Goal: Task Accomplishment & Management: Manage account settings

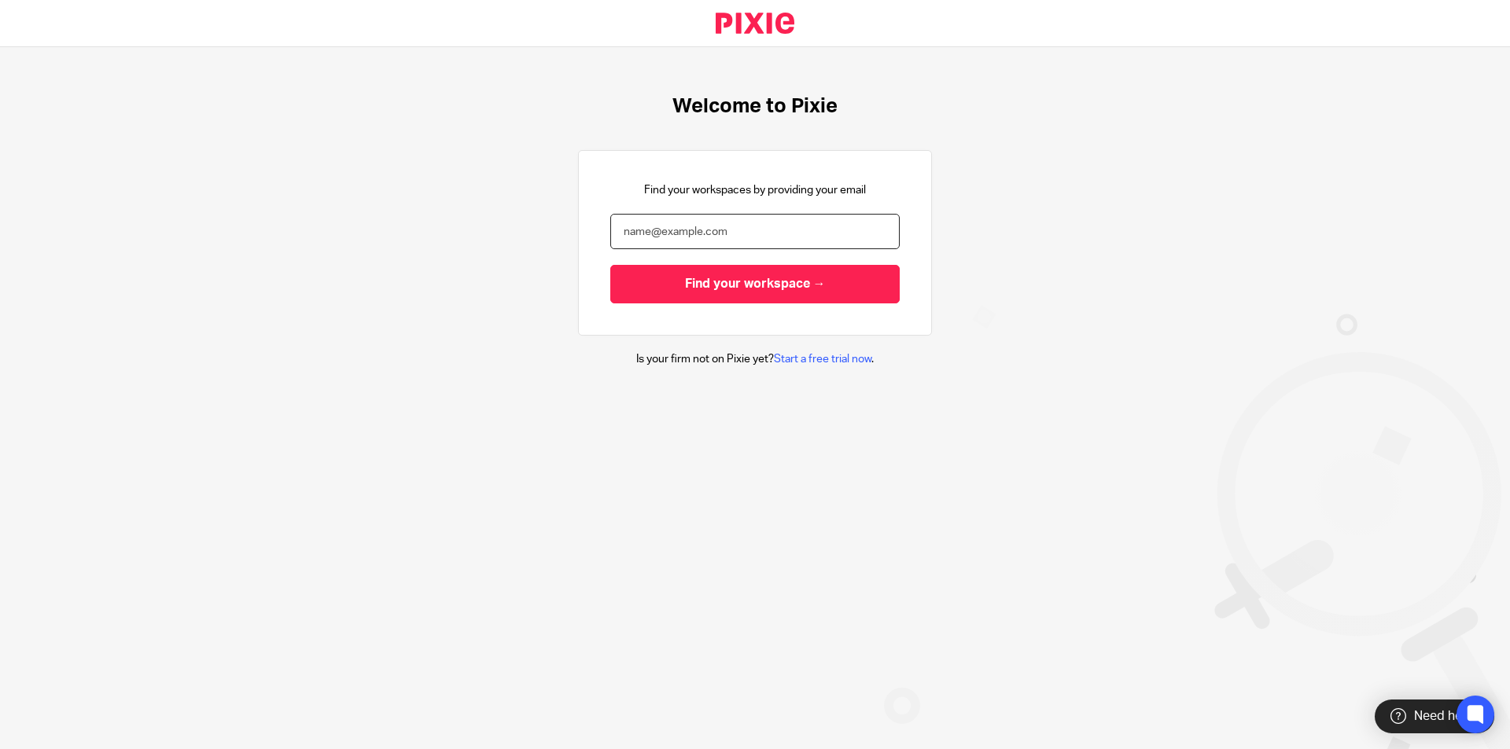
click at [782, 237] on input "email" at bounding box center [754, 231] width 289 height 35
type input "aaron@sachdevs-ca.com"
click at [610, 265] on input "Find your workspace →" at bounding box center [754, 284] width 289 height 39
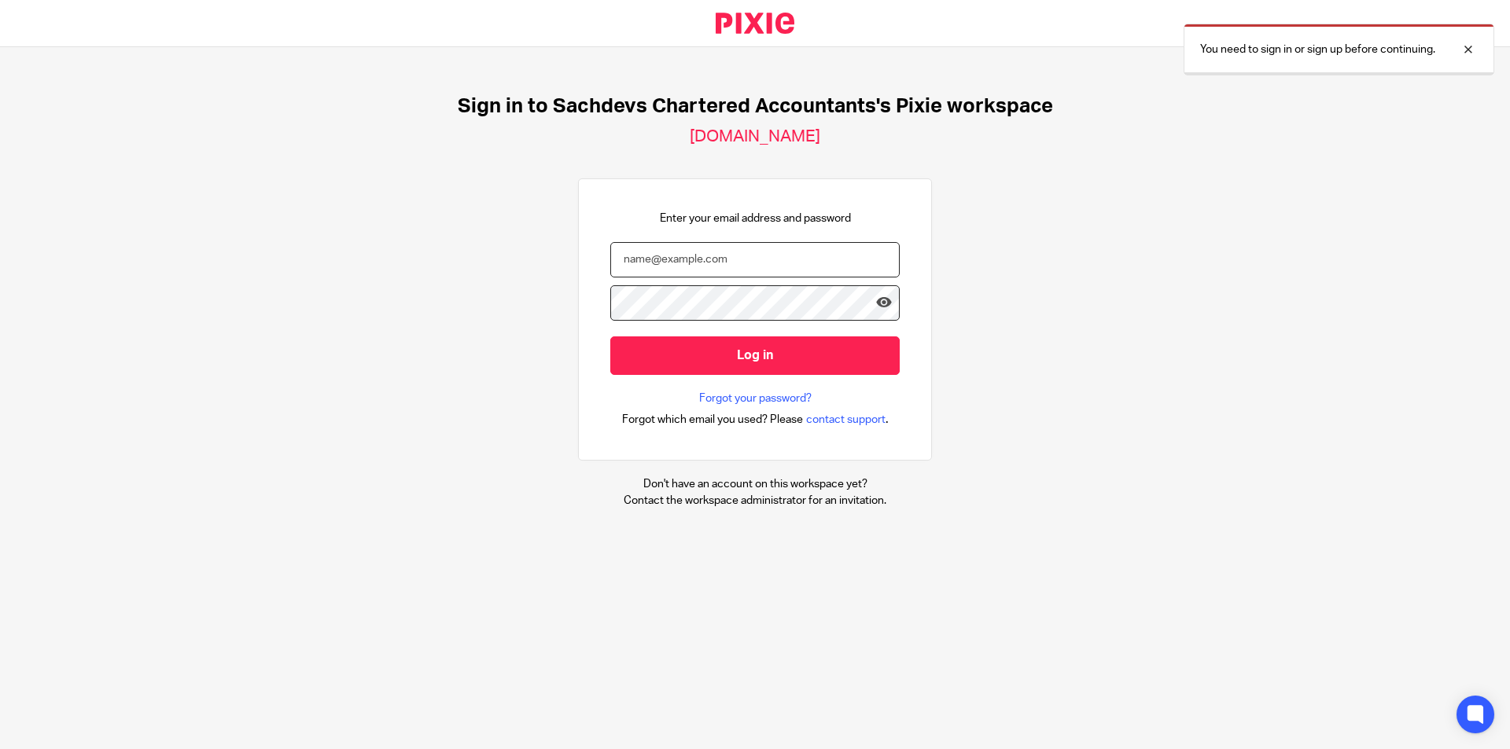
click at [754, 256] on input "email" at bounding box center [754, 259] width 289 height 35
type input "sston"
type input "[PERSON_NAME][EMAIL_ADDRESS][DOMAIN_NAME]"
click at [610, 337] on input "Log in" at bounding box center [754, 356] width 289 height 39
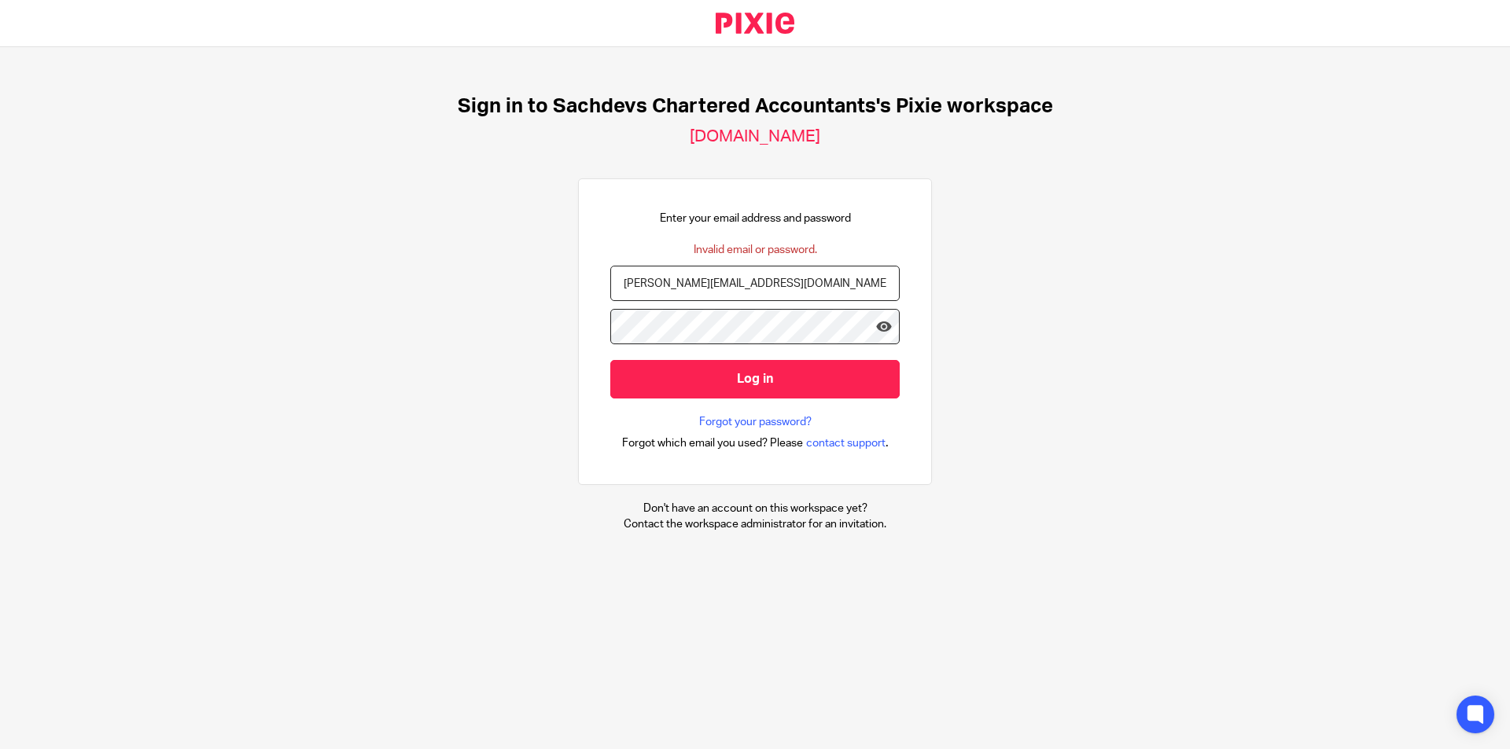
click at [610, 360] on input "Log in" at bounding box center [754, 379] width 289 height 39
click at [616, 291] on input "[PERSON_NAME][EMAIL_ADDRESS][DOMAIN_NAME]" at bounding box center [754, 283] width 289 height 35
type input "Aaron@Sachdevs-ca.com"
click at [610, 360] on input "Log in" at bounding box center [754, 379] width 289 height 39
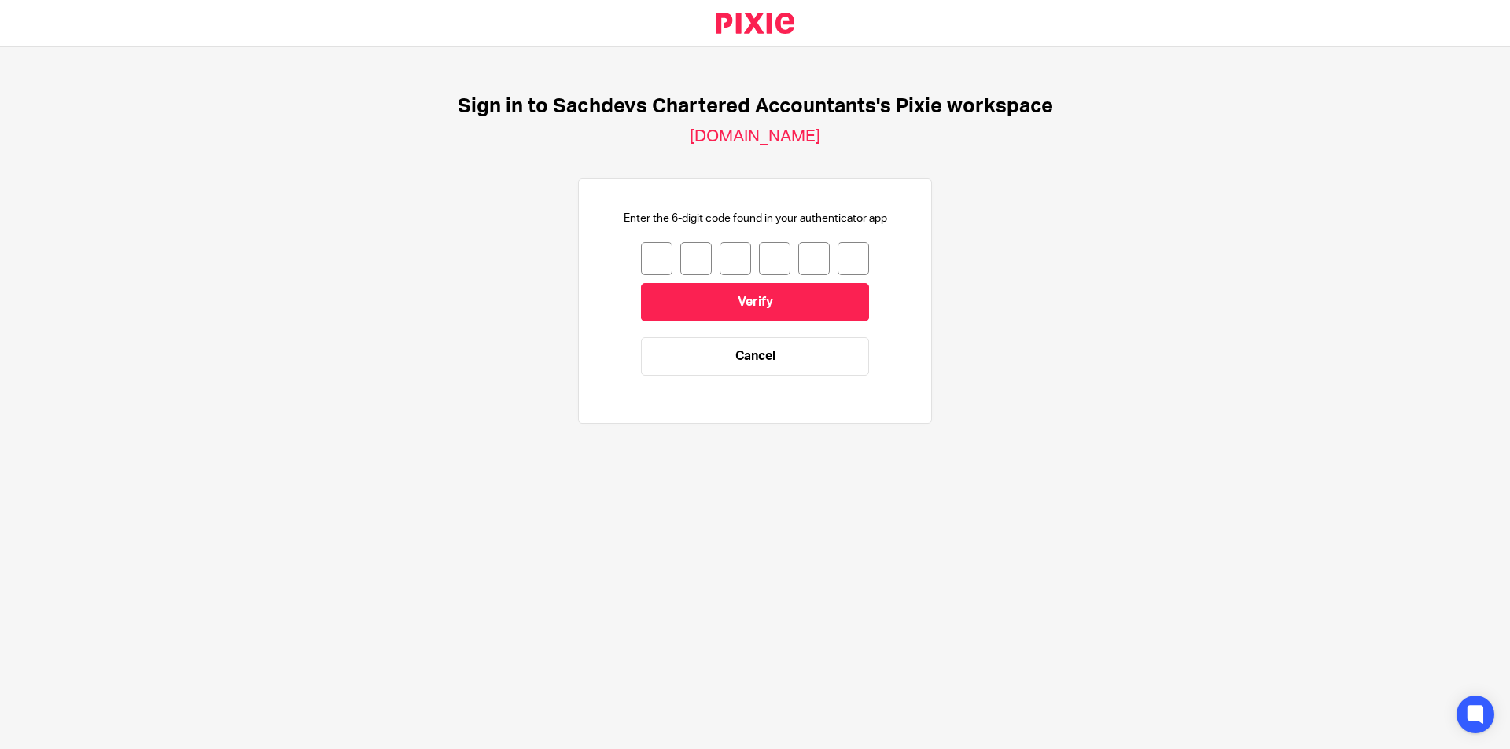
click at [649, 267] on input "number" at bounding box center [656, 258] width 31 height 33
type input "1"
click at [649, 267] on input "1" at bounding box center [656, 258] width 31 height 33
type input "2"
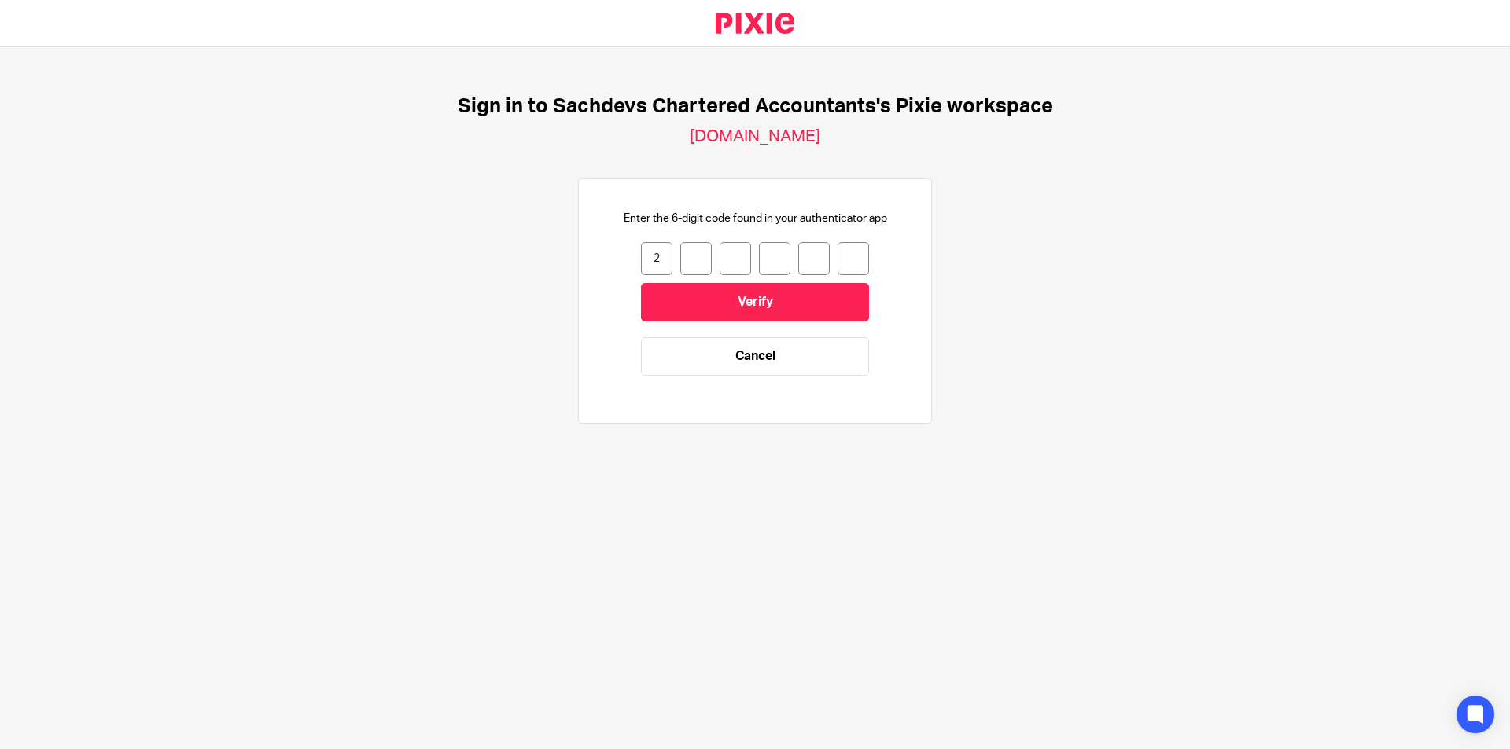
type input "4"
type input "2"
type input "8"
type input "9"
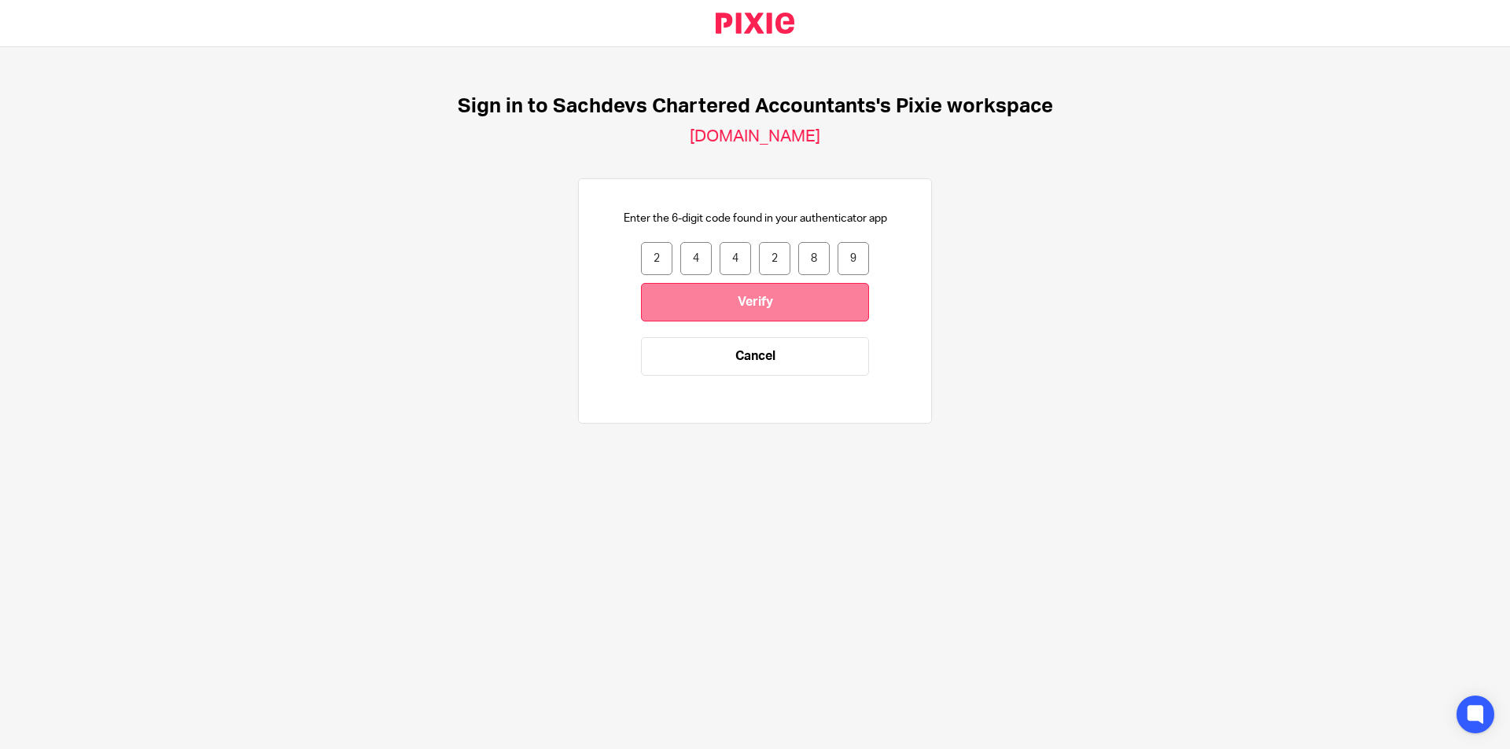
click at [671, 293] on input "Verify" at bounding box center [755, 302] width 228 height 39
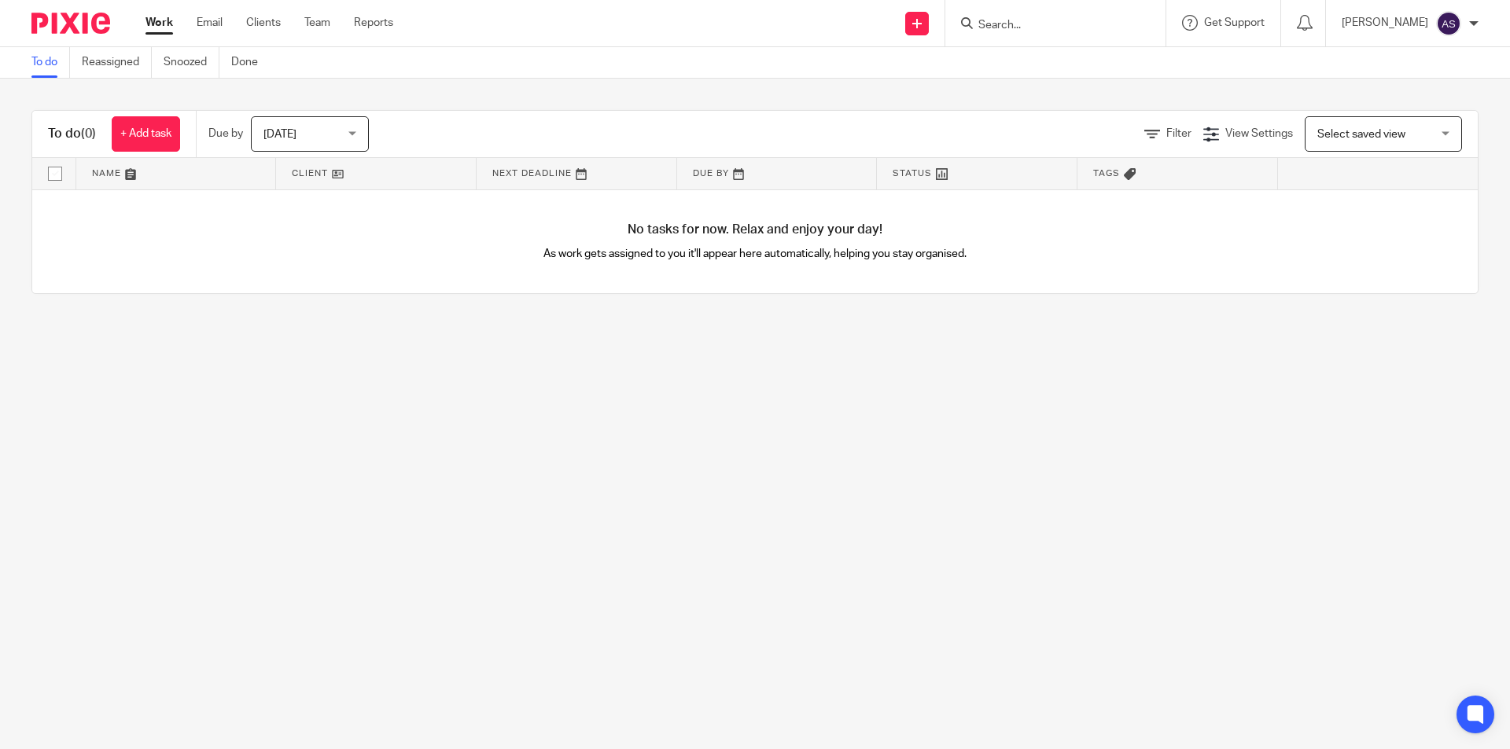
click at [1086, 20] on input "Search" at bounding box center [1048, 26] width 142 height 14
click button "submit" at bounding box center [0, 0] width 0 height 0
click at [1086, 20] on input "RIA" at bounding box center [1048, 26] width 142 height 14
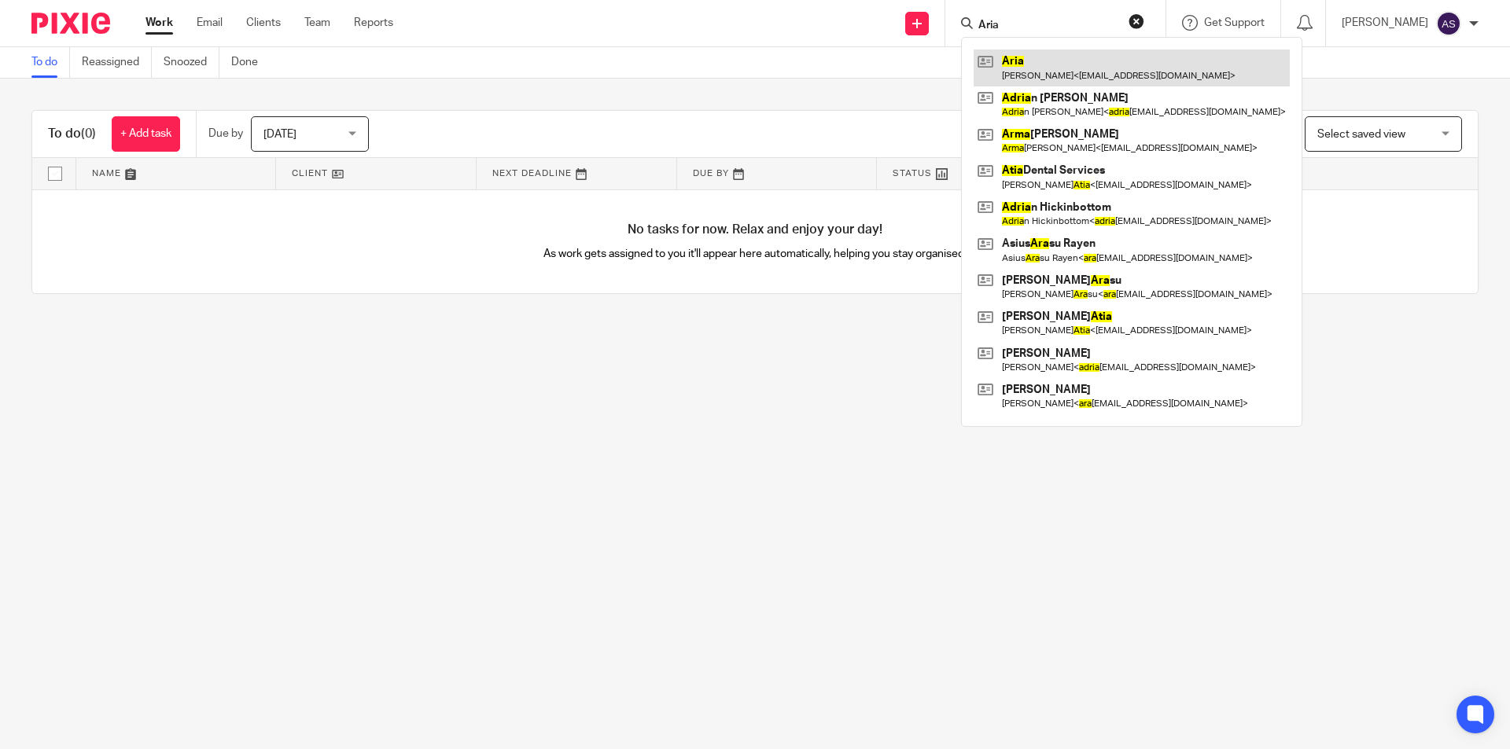
type input "Aria"
click at [1081, 57] on link at bounding box center [1131, 68] width 316 height 36
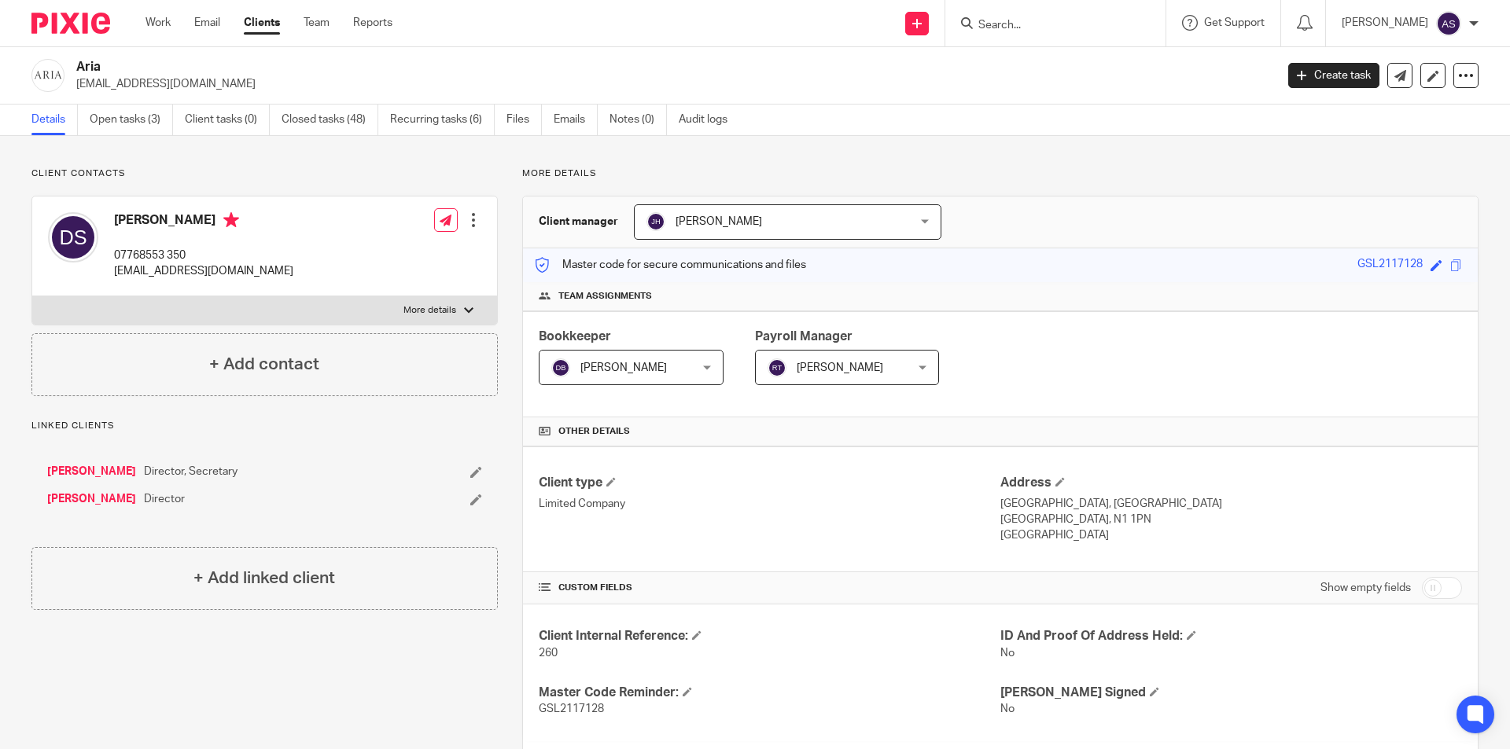
click at [166, 267] on p "[EMAIL_ADDRESS][DOMAIN_NAME]" at bounding box center [203, 271] width 179 height 16
click at [166, 267] on p "dsplanning@aol.com" at bounding box center [203, 271] width 179 height 16
copy div "dsplanning@aol.com"
click at [316, 208] on div "David Smith 07768553 350 dsplanning@aol.com Edit contact Create client from con…" at bounding box center [264, 247] width 465 height 100
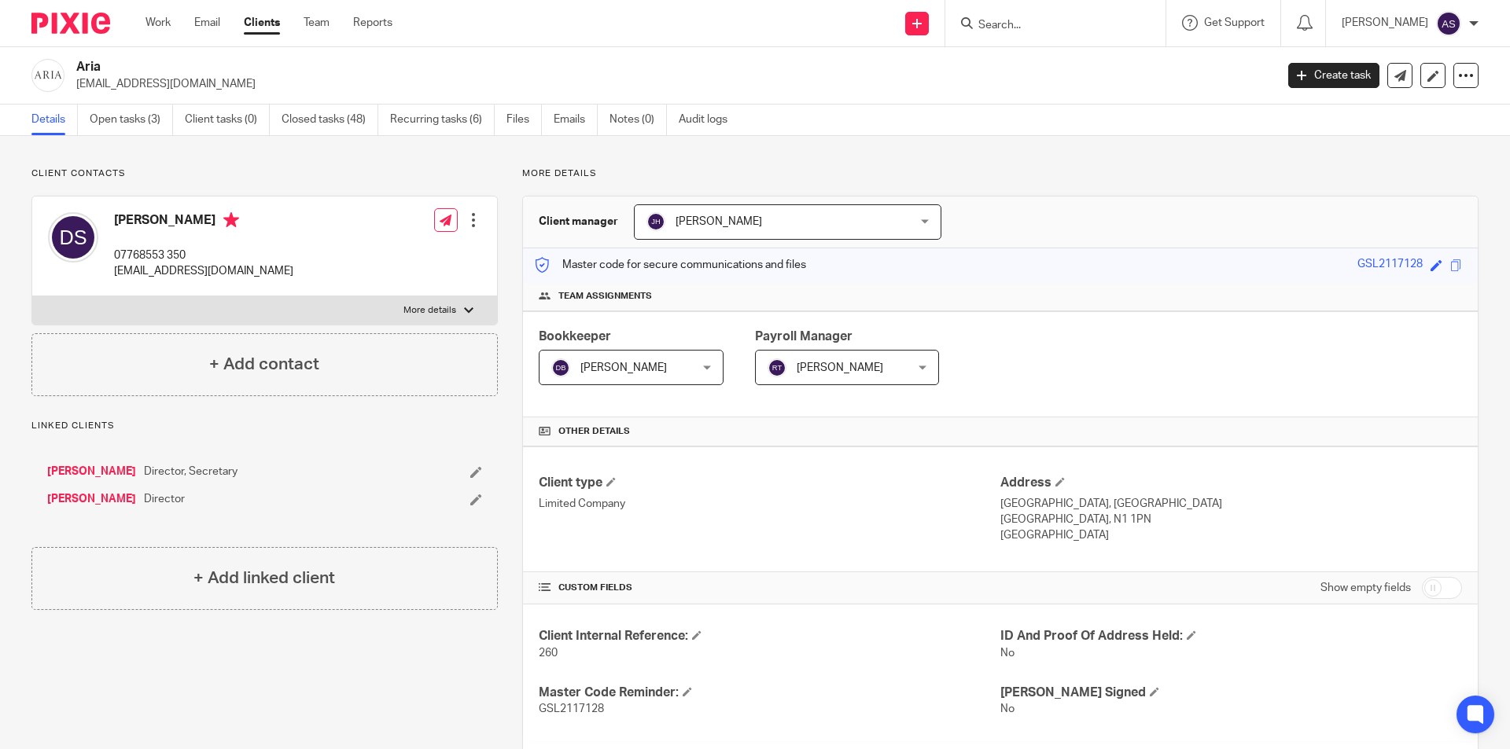
click at [1460, 28] on img at bounding box center [1448, 23] width 25 height 25
click at [263, 22] on link "Clients" at bounding box center [262, 23] width 36 height 16
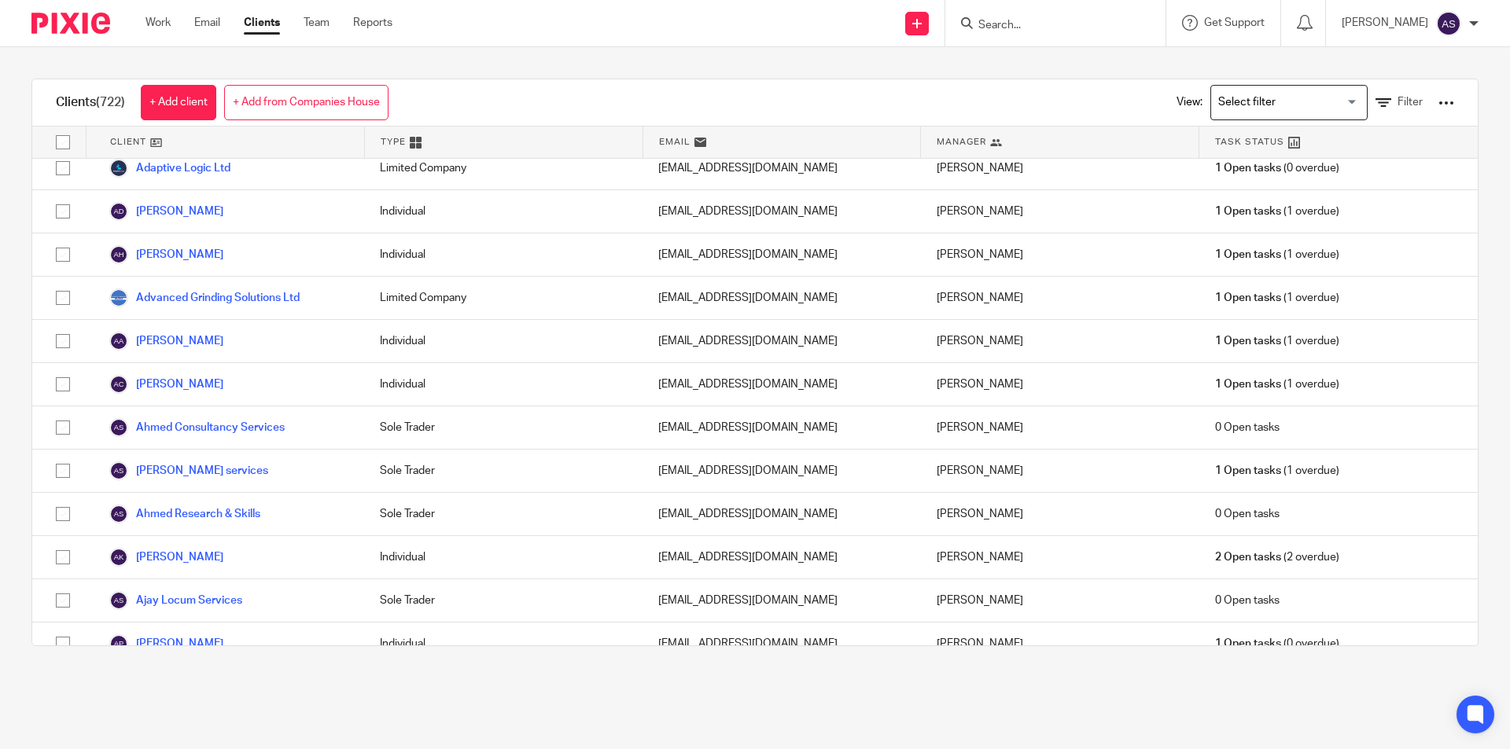
scroll to position [79, 0]
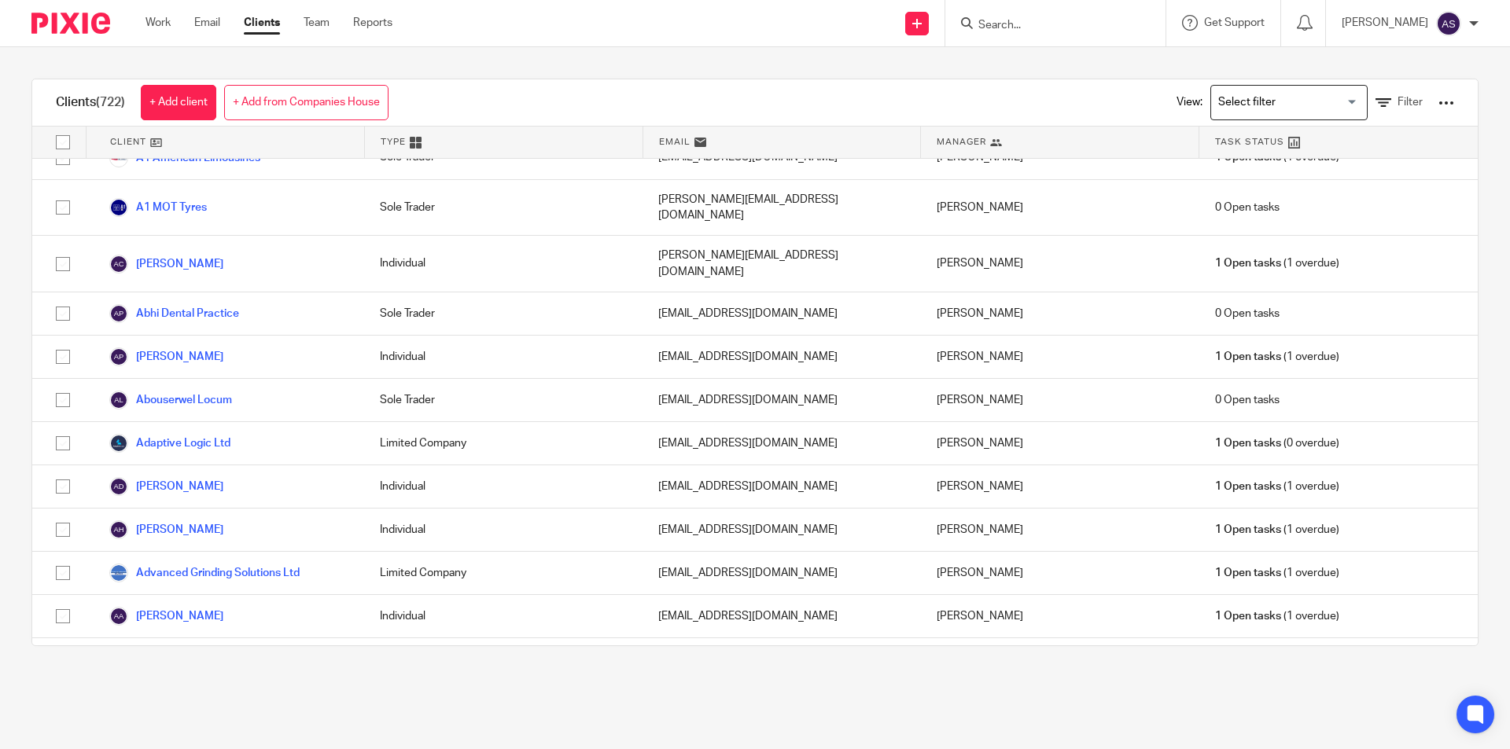
click at [1067, 19] on input "Search" at bounding box center [1048, 26] width 142 height 14
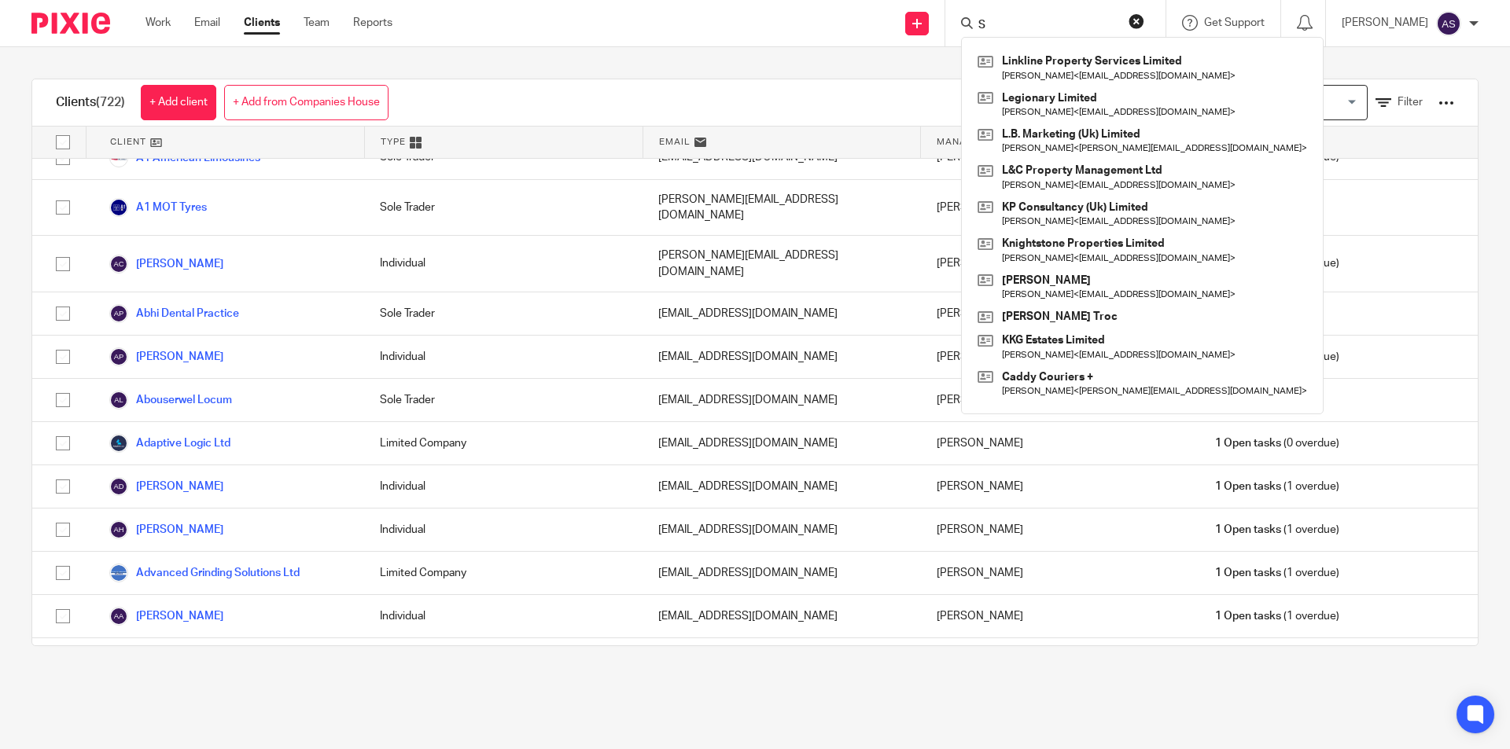
type input "S"
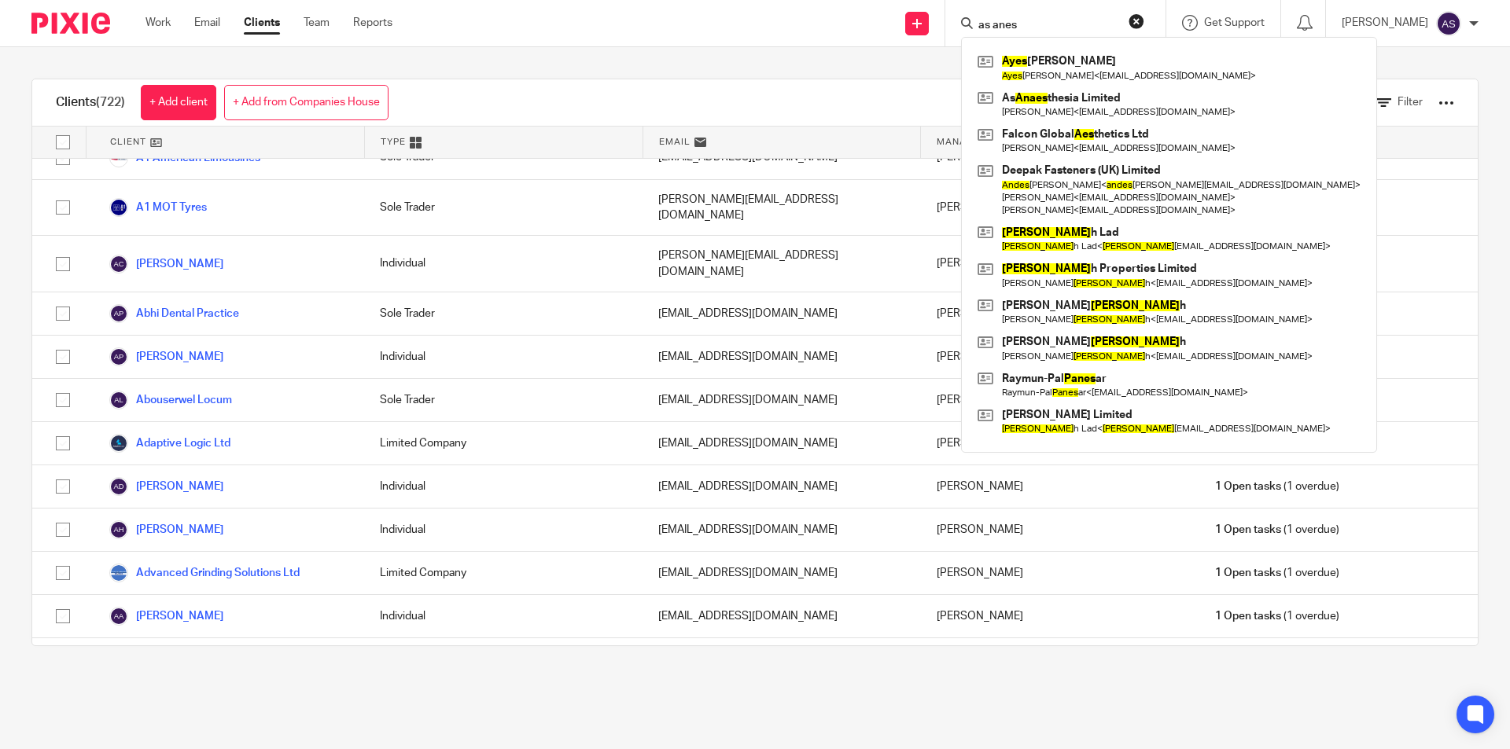
click at [1050, 30] on input "as anes" at bounding box center [1048, 26] width 142 height 14
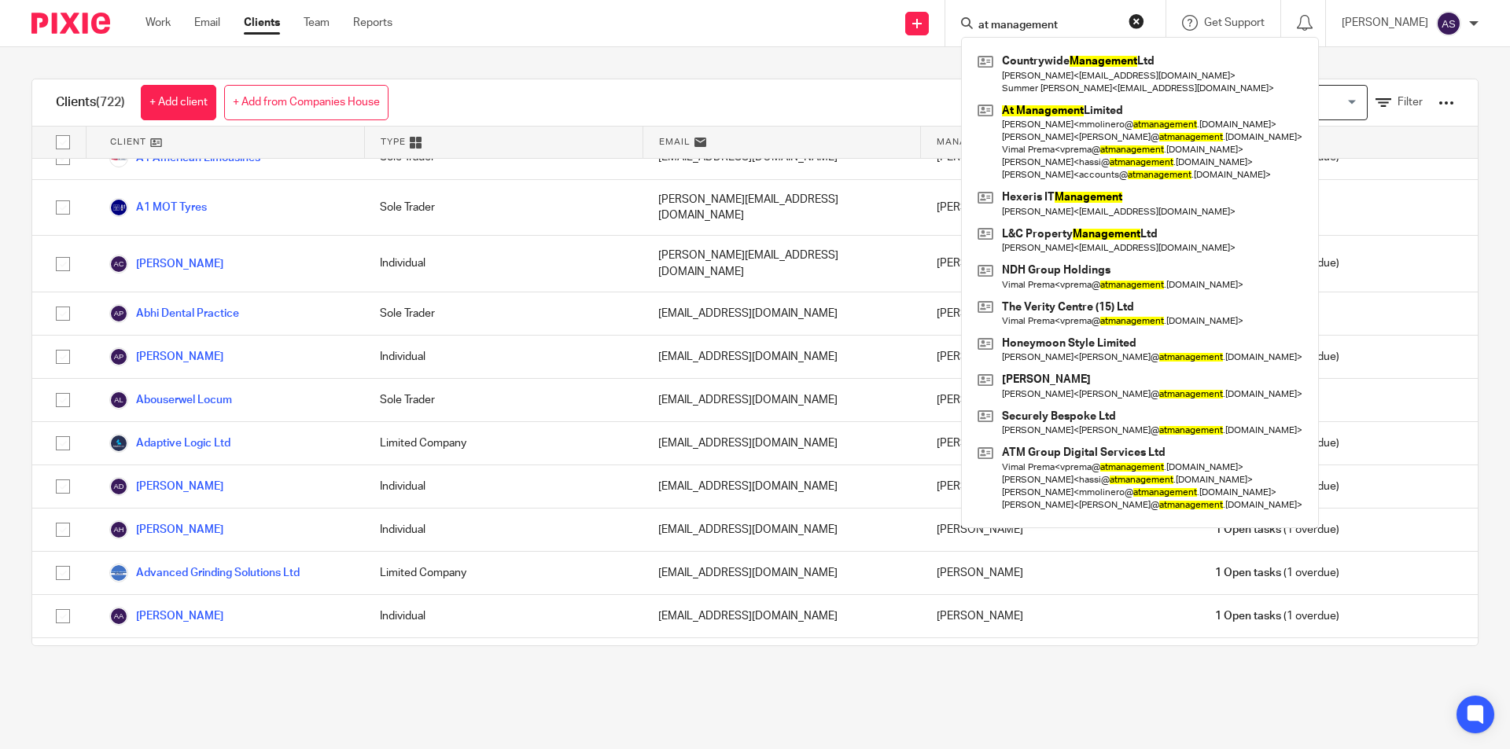
click at [1118, 13] on form "at management" at bounding box center [1060, 23] width 167 height 20
click at [1104, 20] on input "at management" at bounding box center [1048, 26] width 142 height 14
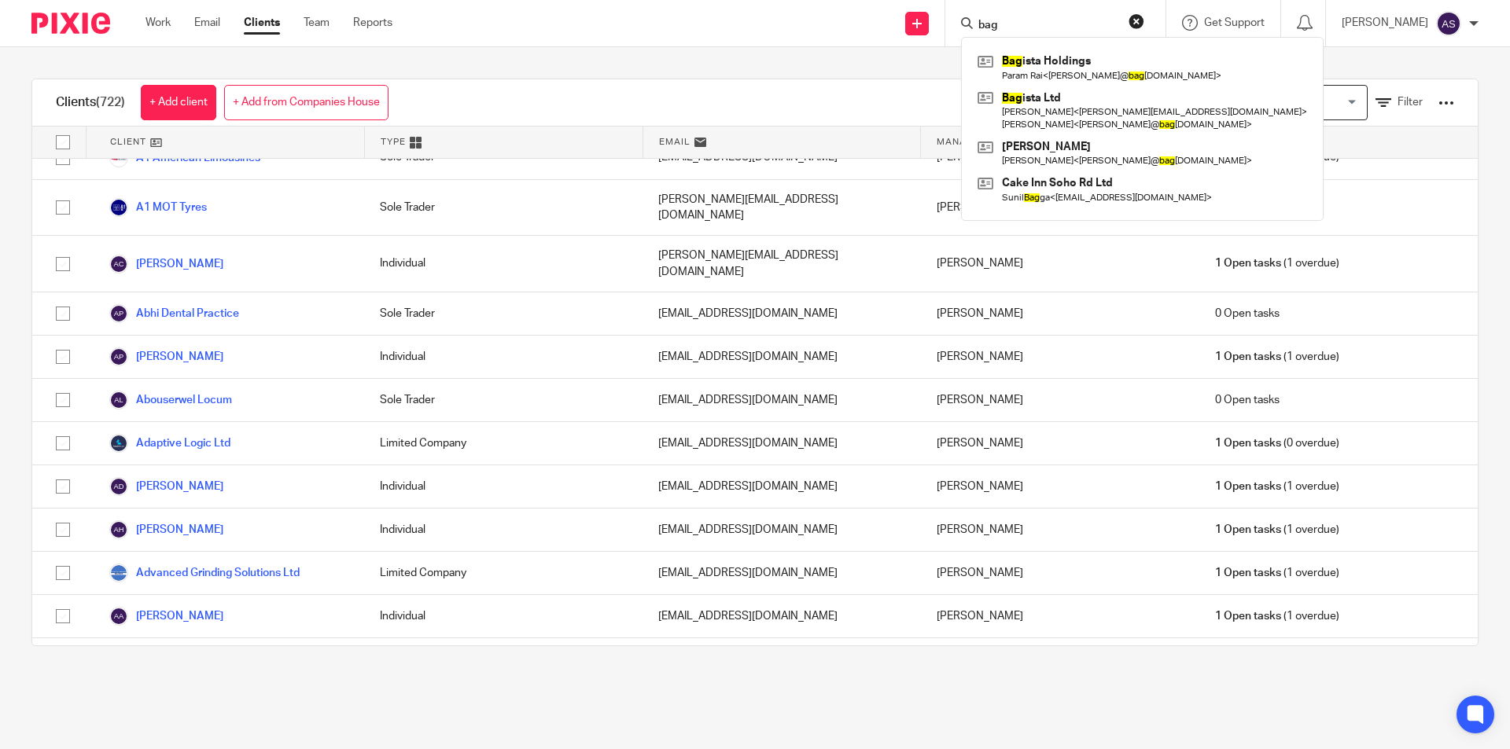
click at [1086, 24] on input "bag" at bounding box center [1048, 26] width 142 height 14
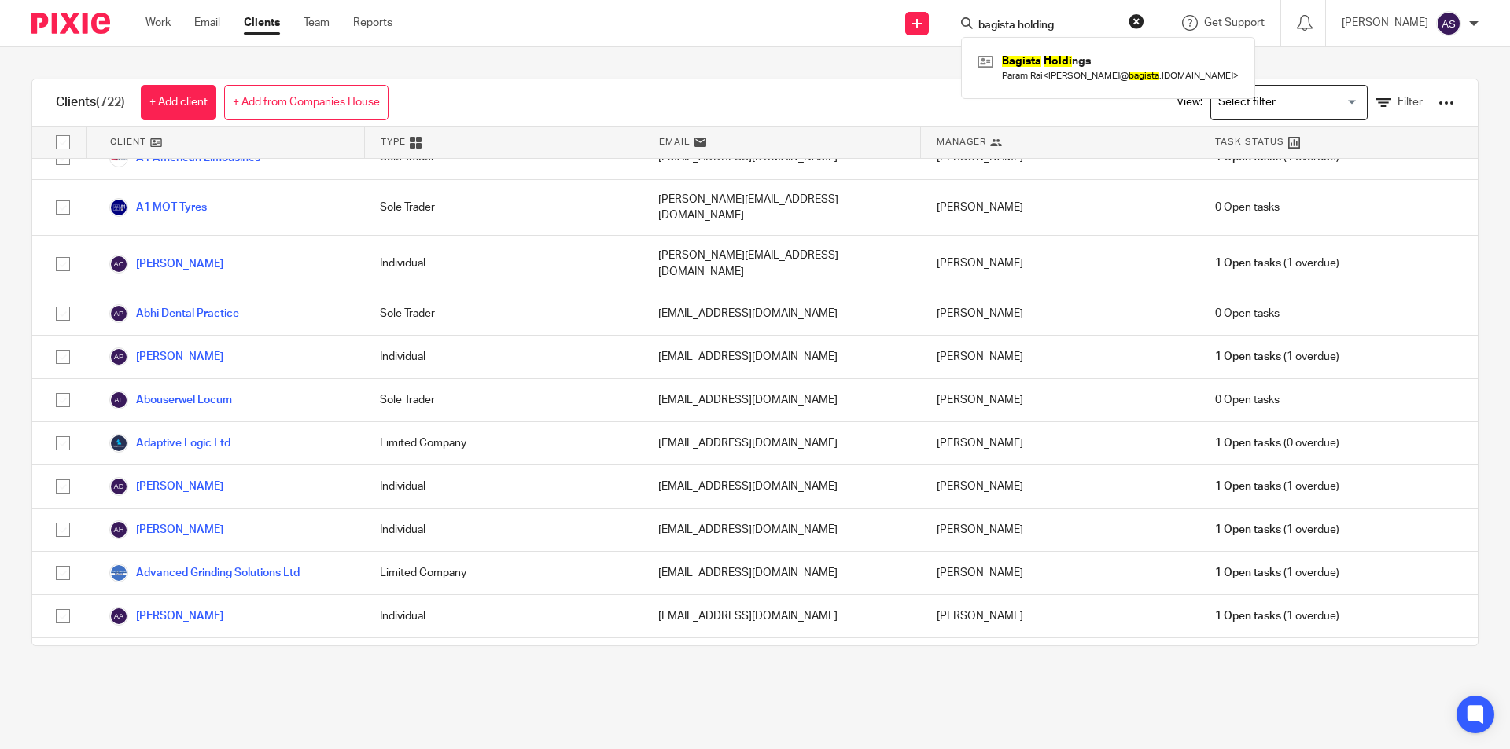
type input "bagista holdings"
click at [1086, 24] on input "Search" at bounding box center [1048, 26] width 142 height 14
type input "I"
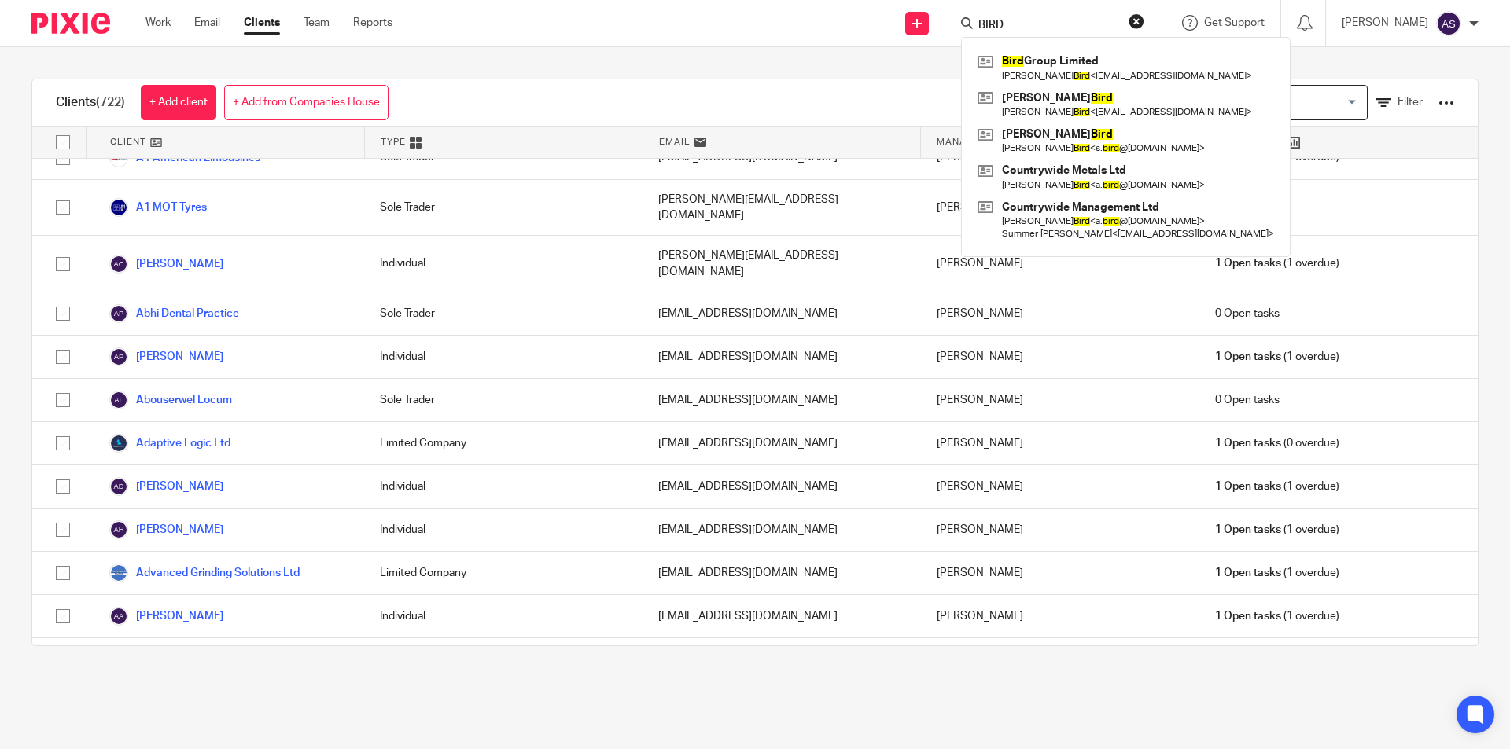
click at [1064, 10] on div "BIRD Bird Group Limited Steve Bird < amyconnolley@mac.com > Amy Bird Amy Bird <…" at bounding box center [1055, 23] width 220 height 46
click at [1063, 19] on input "BIRD" at bounding box center [1048, 26] width 142 height 14
type input "BIRD"
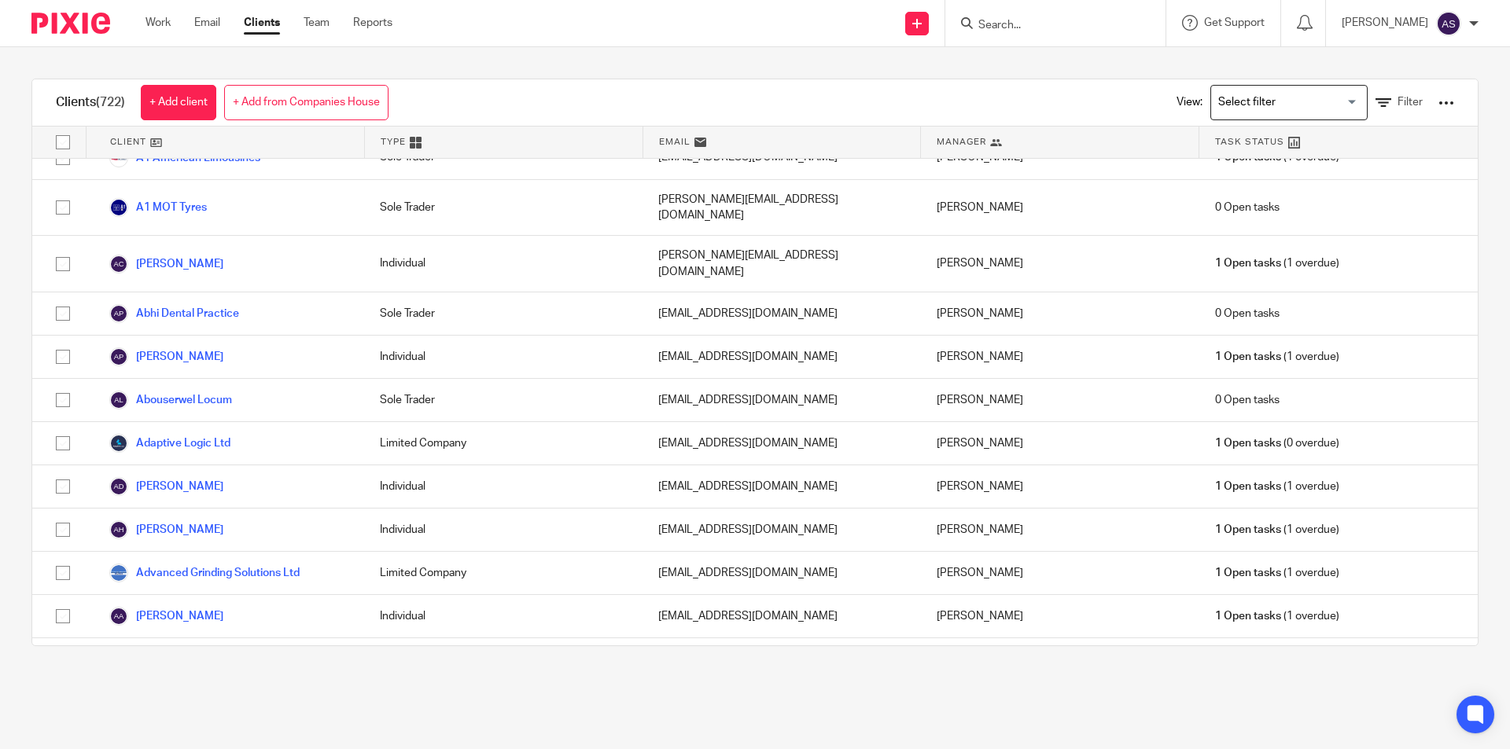
click at [1069, 10] on div at bounding box center [1055, 23] width 220 height 46
click at [1048, 23] on input "Search" at bounding box center [1048, 26] width 142 height 14
type input "u"
type input "F"
type input "f"
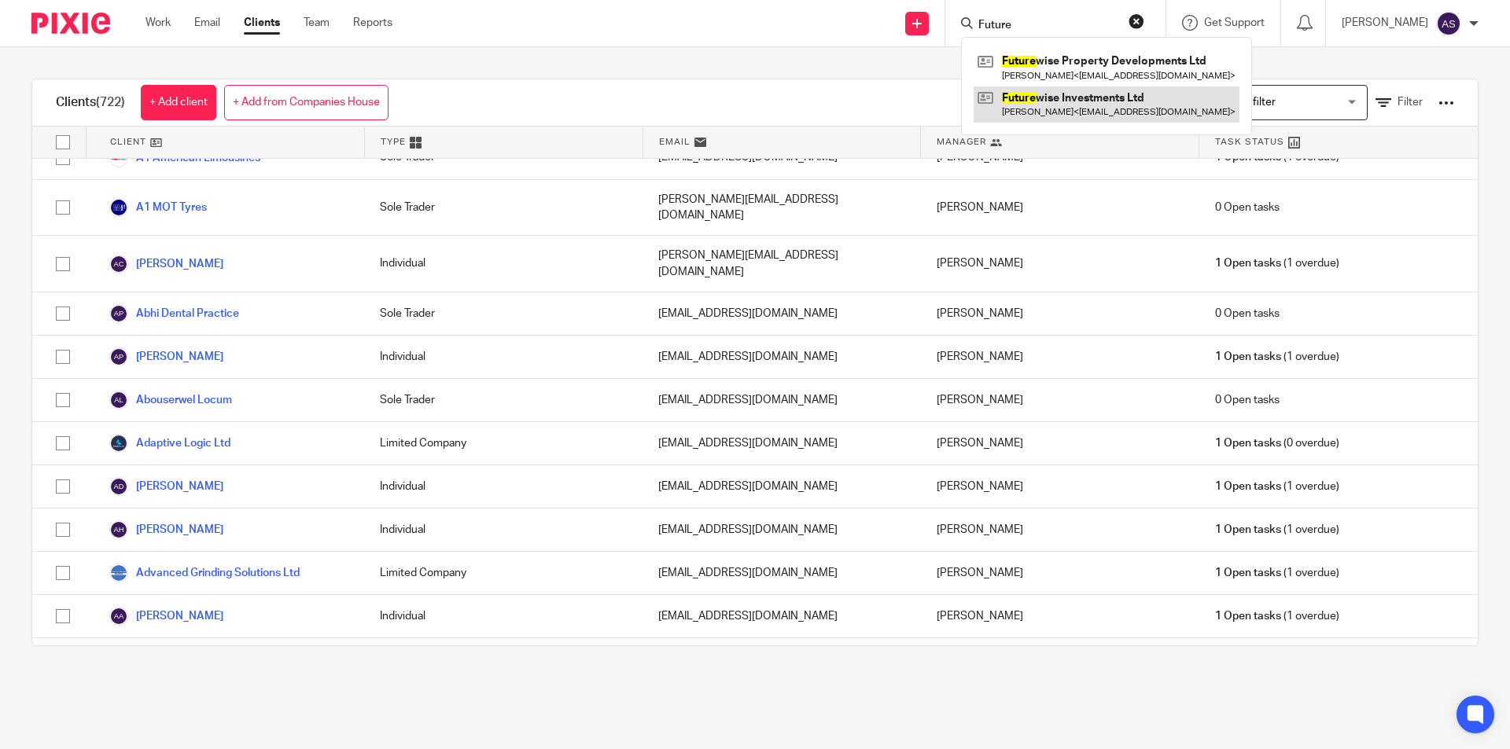
type input "Future"
drag, startPoint x: 1084, startPoint y: 105, endPoint x: 1090, endPoint y: 61, distance: 45.3
click at [1079, 23] on input "Future" at bounding box center [1048, 26] width 142 height 14
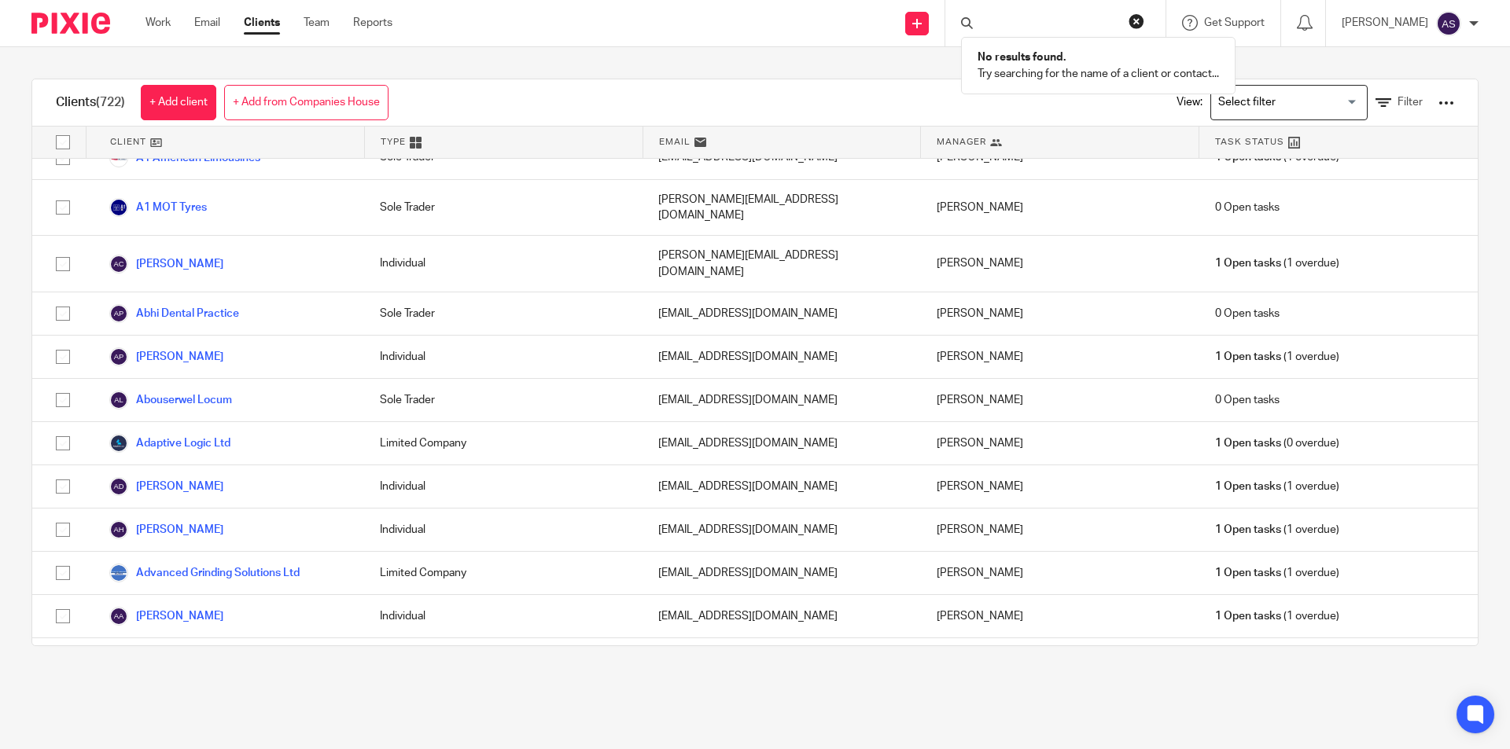
scroll to position [0, 488]
type input "GHggggggggggggggggggggggggggggggggggggggggggggggggggggggggggggggggggggggggggggg…"
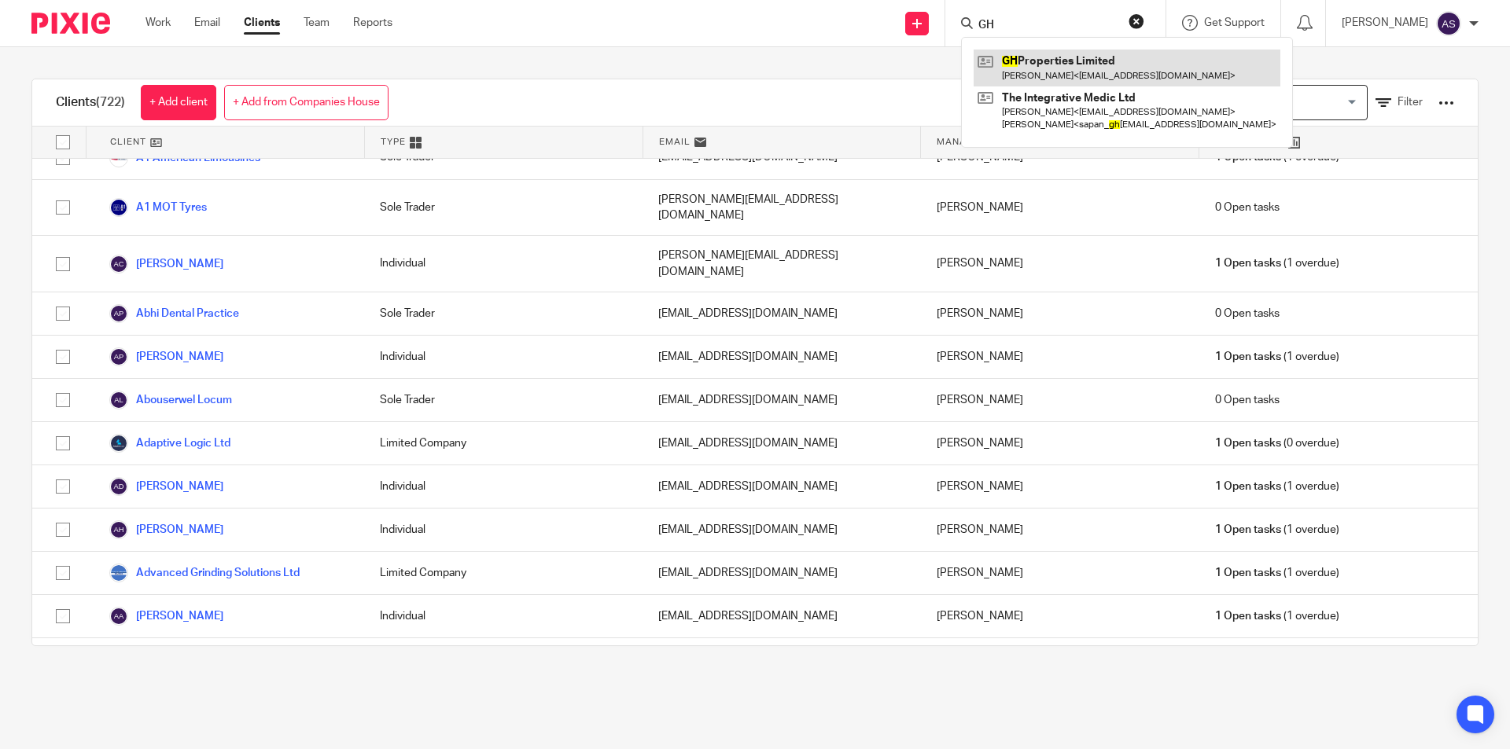
type input "GH"
drag, startPoint x: 1069, startPoint y: 61, endPoint x: 1068, endPoint y: 44, distance: 16.6
click at [1070, 24] on input "GH" at bounding box center [1048, 26] width 142 height 14
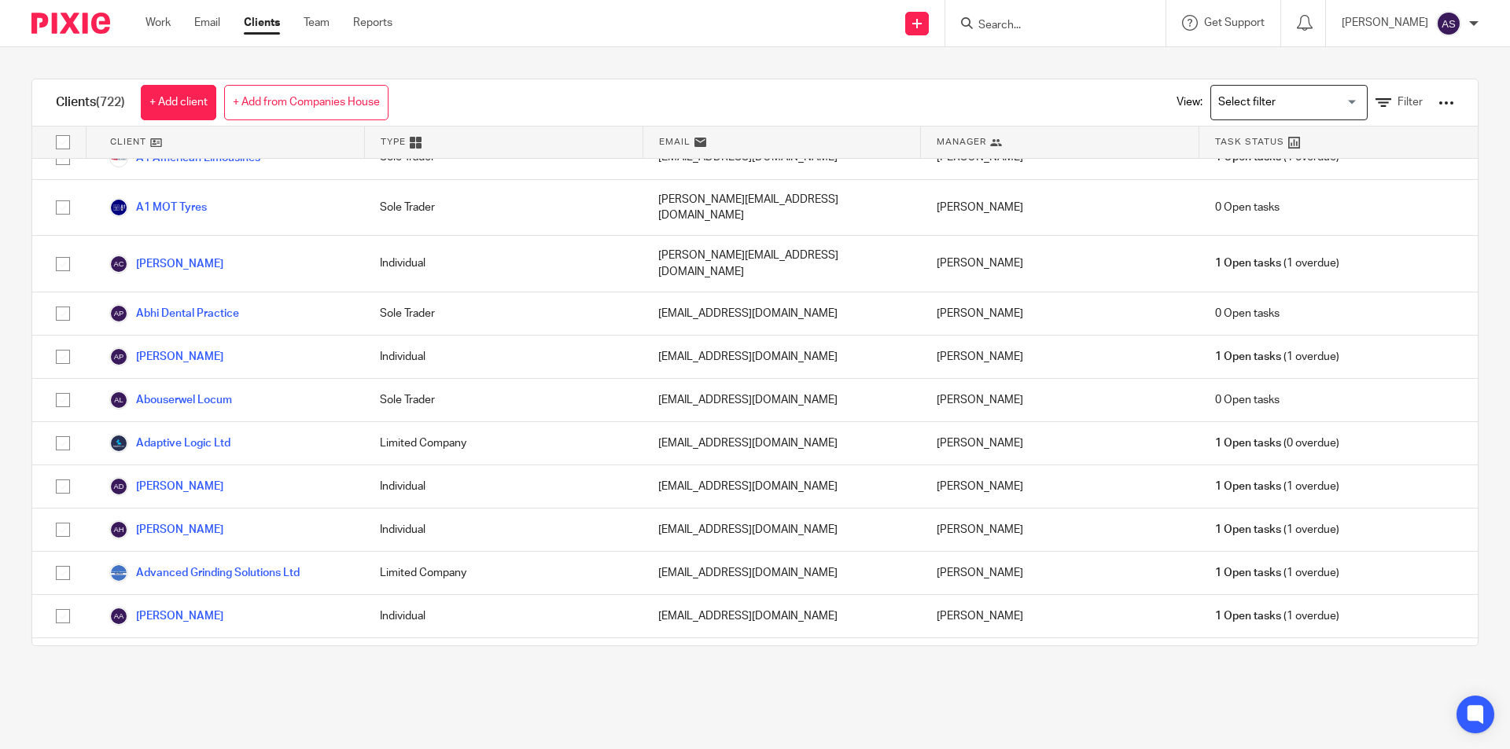
click at [1067, 13] on form at bounding box center [1060, 23] width 167 height 20
click at [1065, 24] on input "Search" at bounding box center [1048, 26] width 142 height 14
click at [1056, 26] on input "HOT S" at bounding box center [1048, 26] width 142 height 14
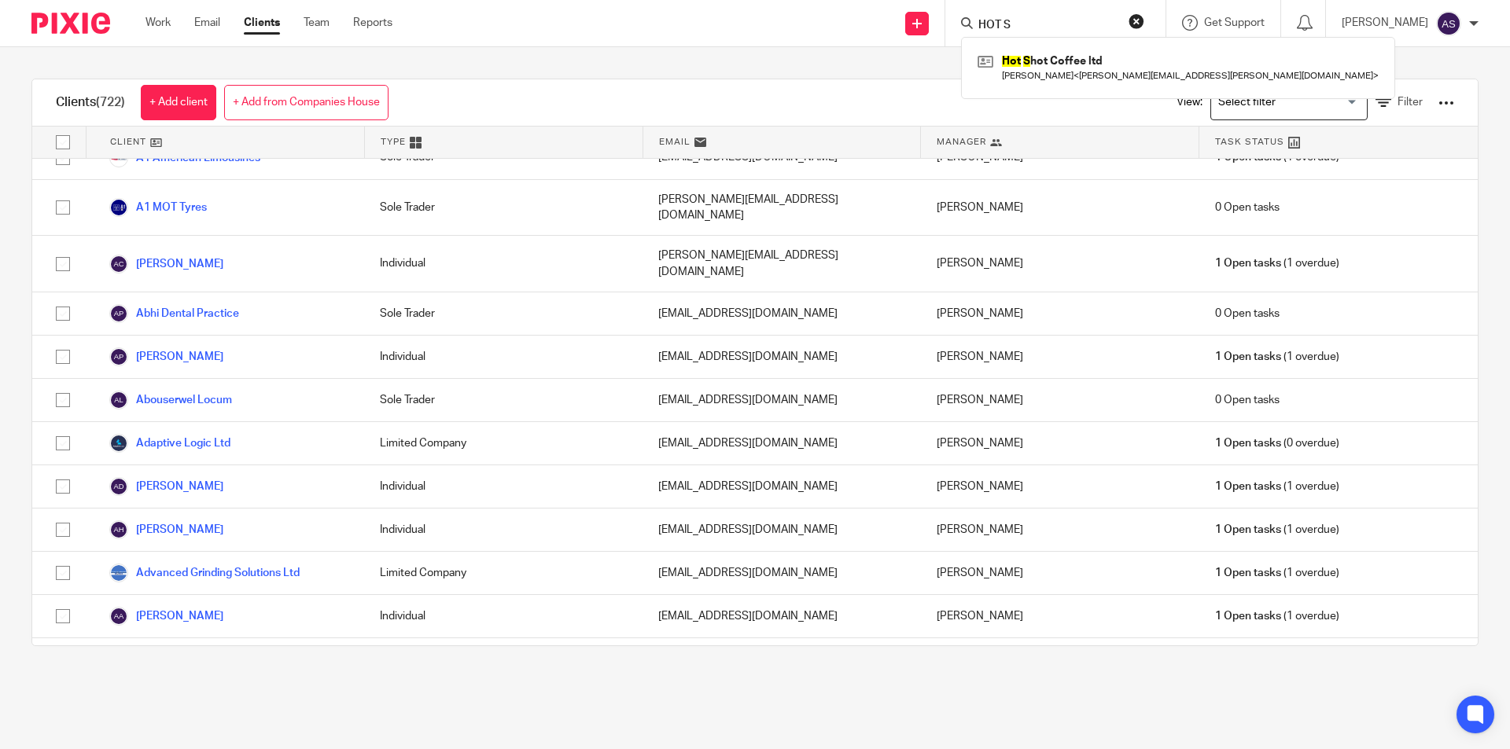
click at [1056, 26] on input "HOT S" at bounding box center [1048, 26] width 142 height 14
click at [1054, 26] on input "knigh" at bounding box center [1048, 26] width 142 height 14
drag, startPoint x: 1086, startPoint y: 15, endPoint x: 1084, endPoint y: 30, distance: 15.0
click at [1086, 16] on form "knigh" at bounding box center [1060, 23] width 167 height 20
click at [1084, 30] on input "knigh" at bounding box center [1048, 26] width 142 height 14
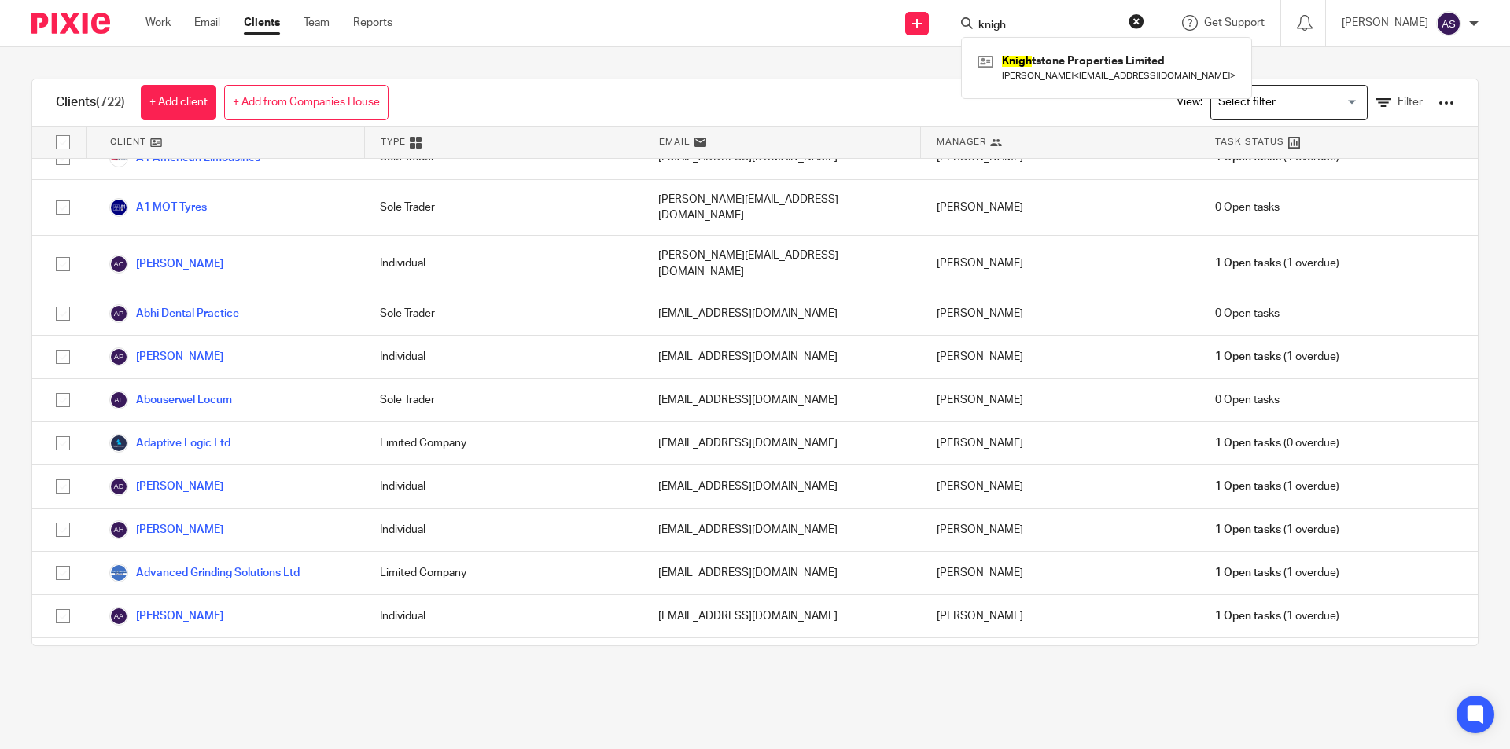
click at [1084, 30] on input "knigh" at bounding box center [1048, 26] width 142 height 14
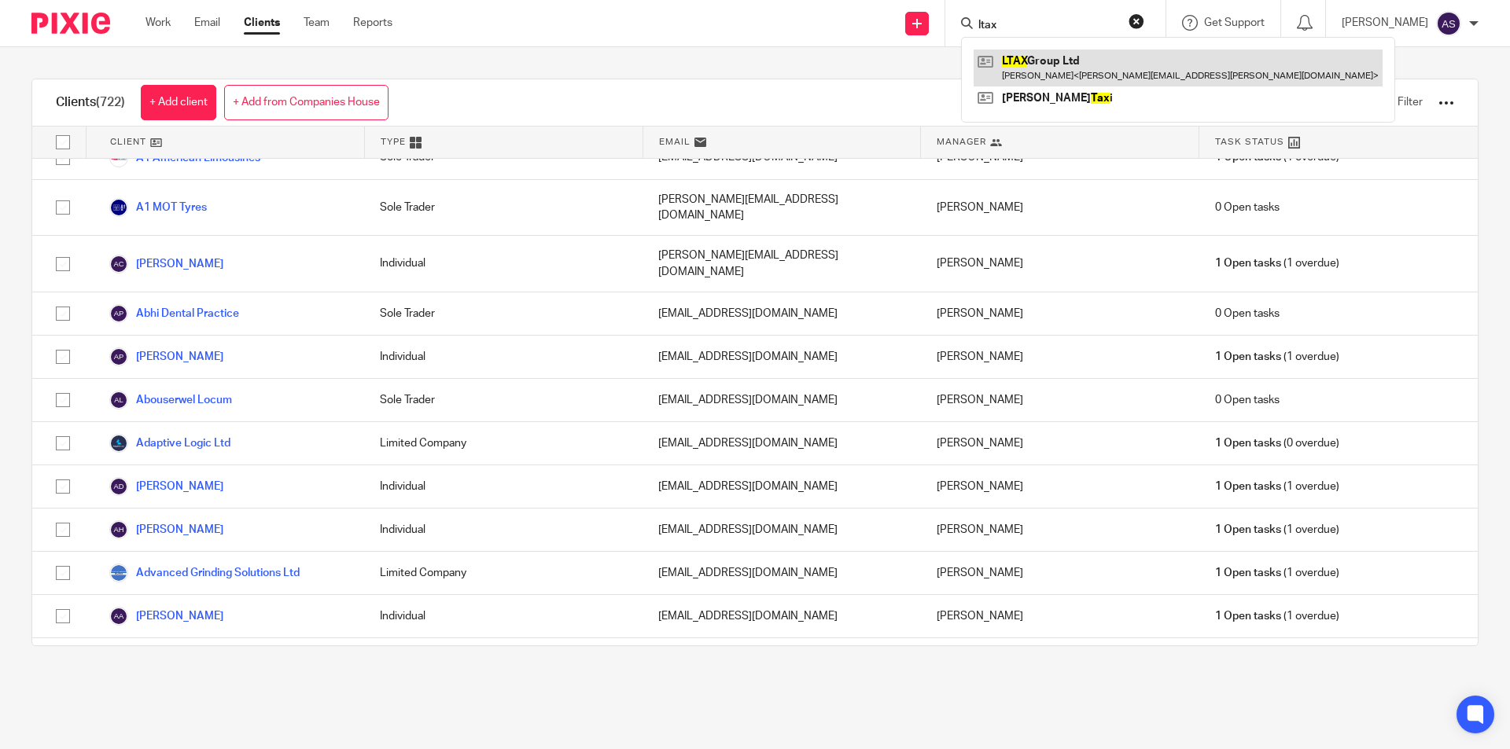
type input "ltax"
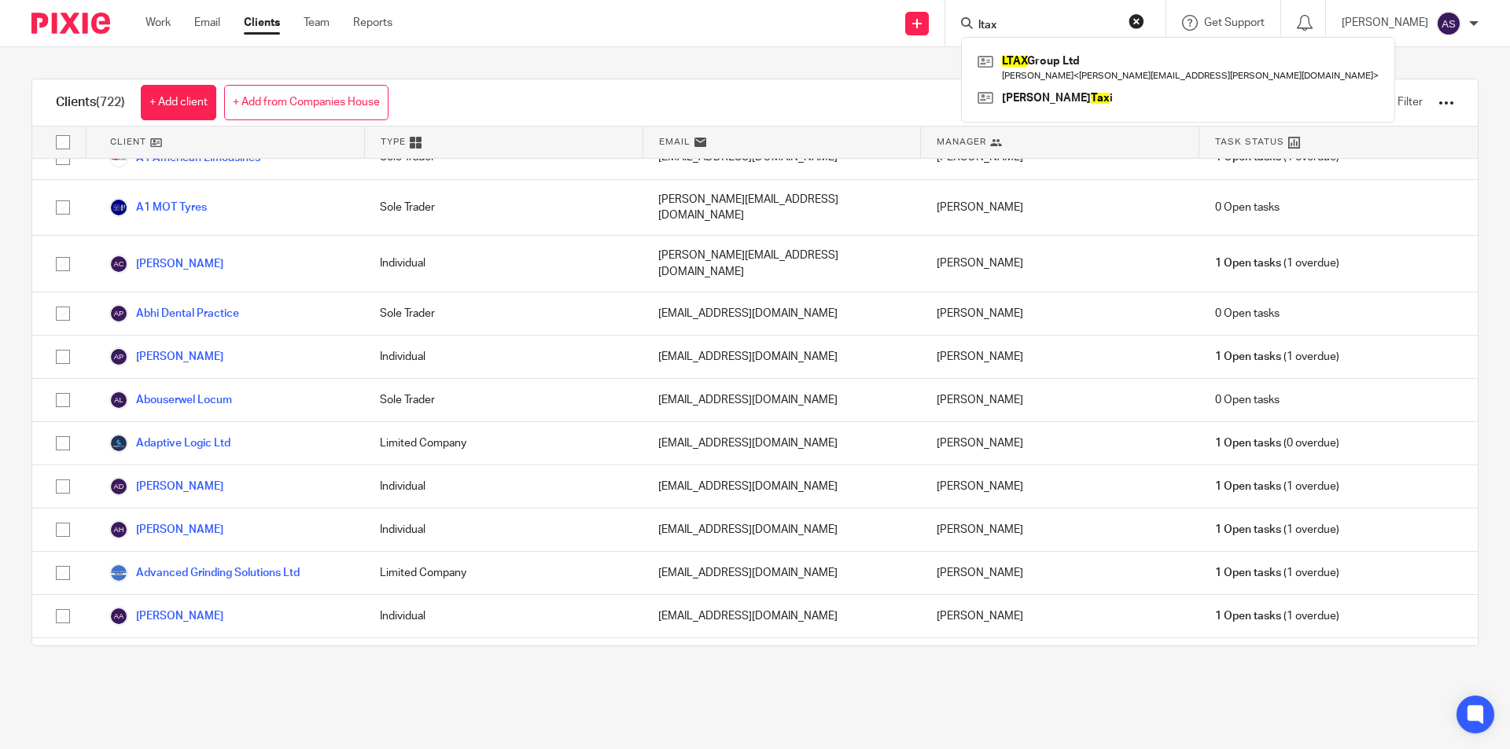
click at [1075, 24] on input "ltax" at bounding box center [1048, 26] width 142 height 14
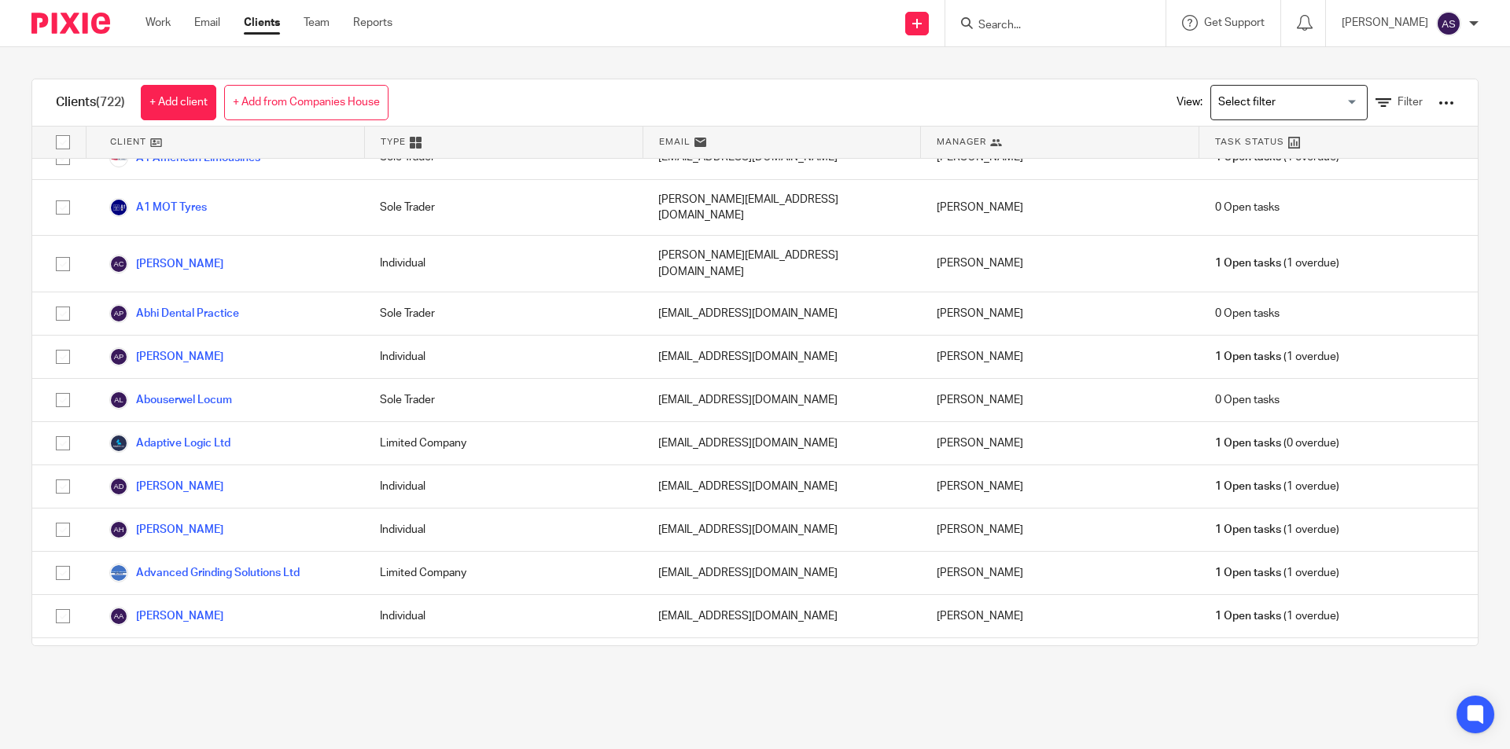
click at [1047, 29] on input "Search" at bounding box center [1048, 26] width 142 height 14
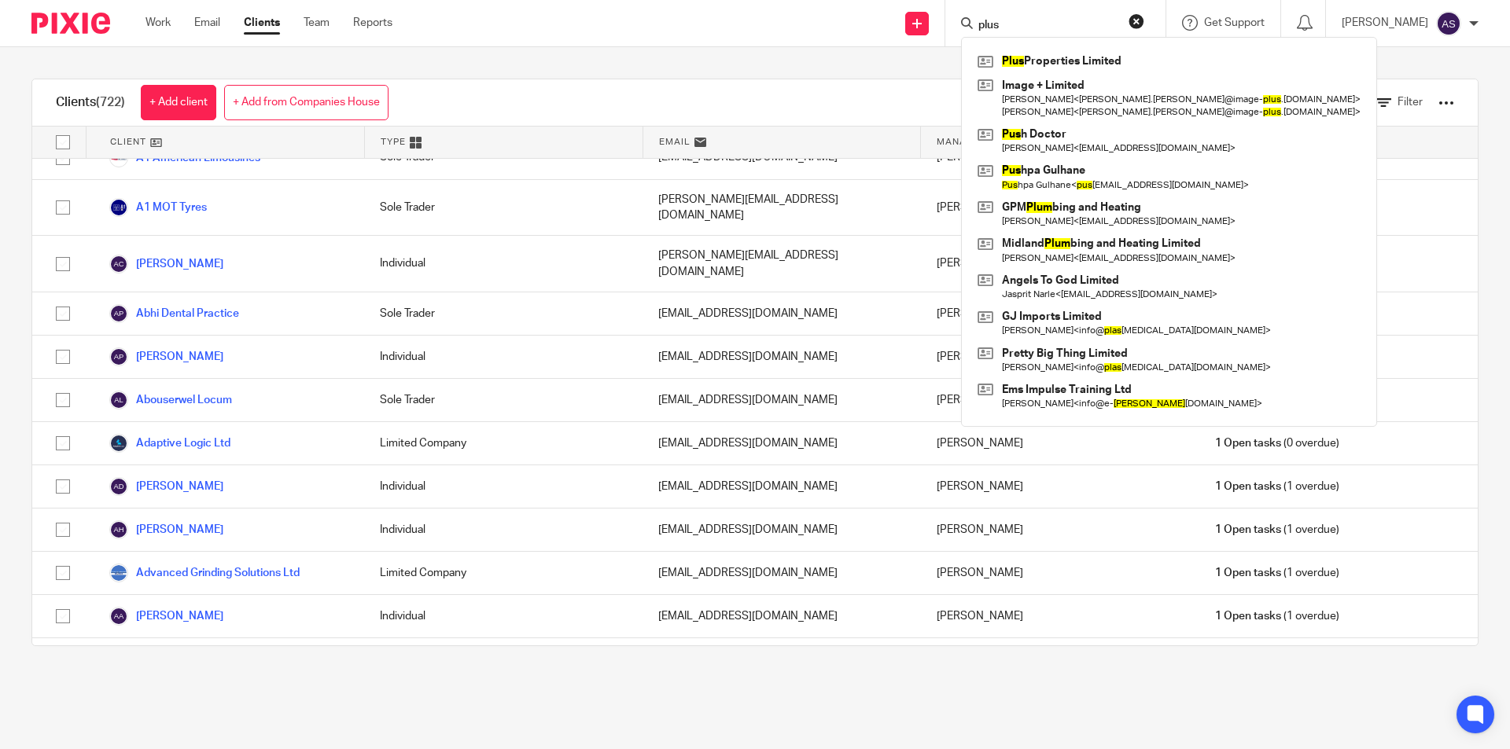
click at [1063, 27] on input "plus" at bounding box center [1048, 26] width 142 height 14
click at [1063, 25] on input "plus" at bounding box center [1048, 26] width 142 height 14
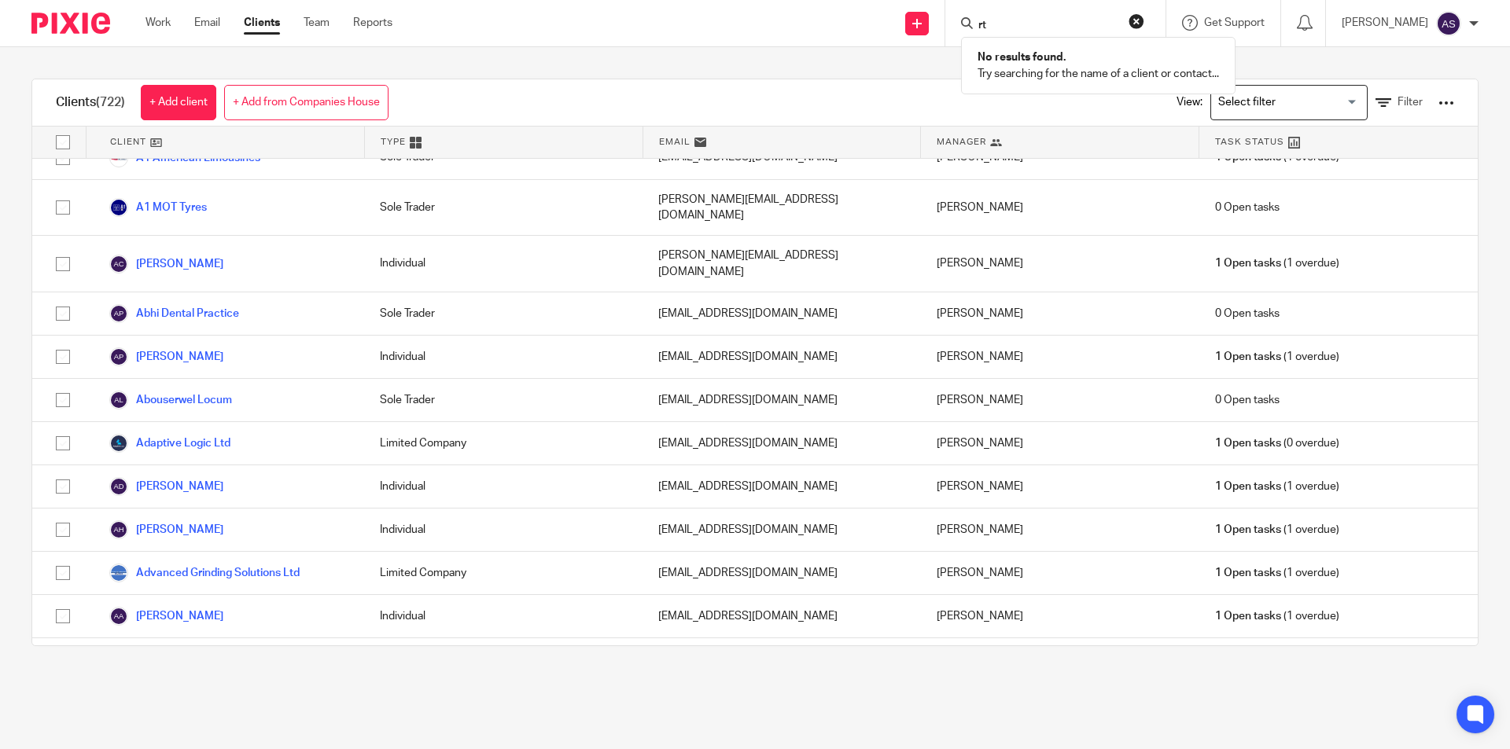
type input "r"
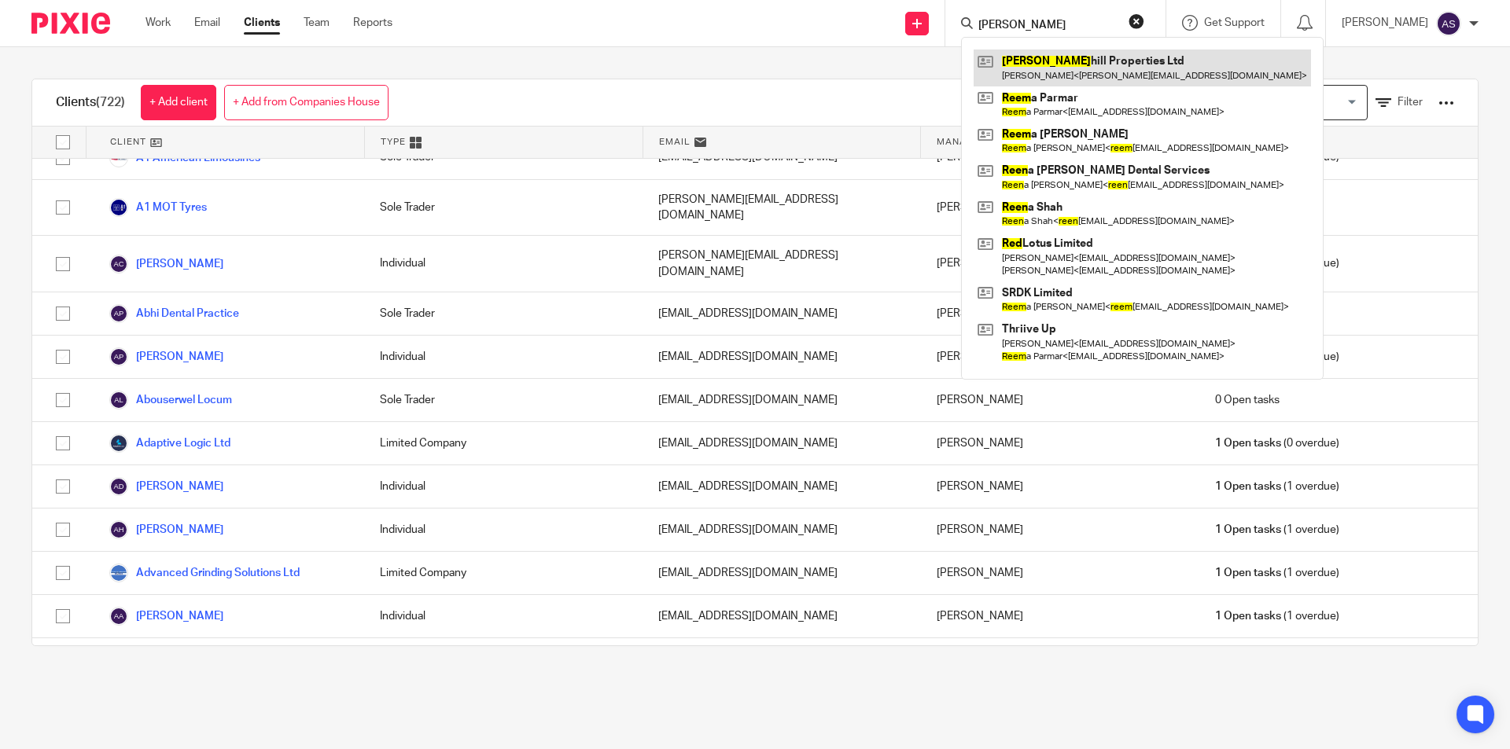
type input "reed"
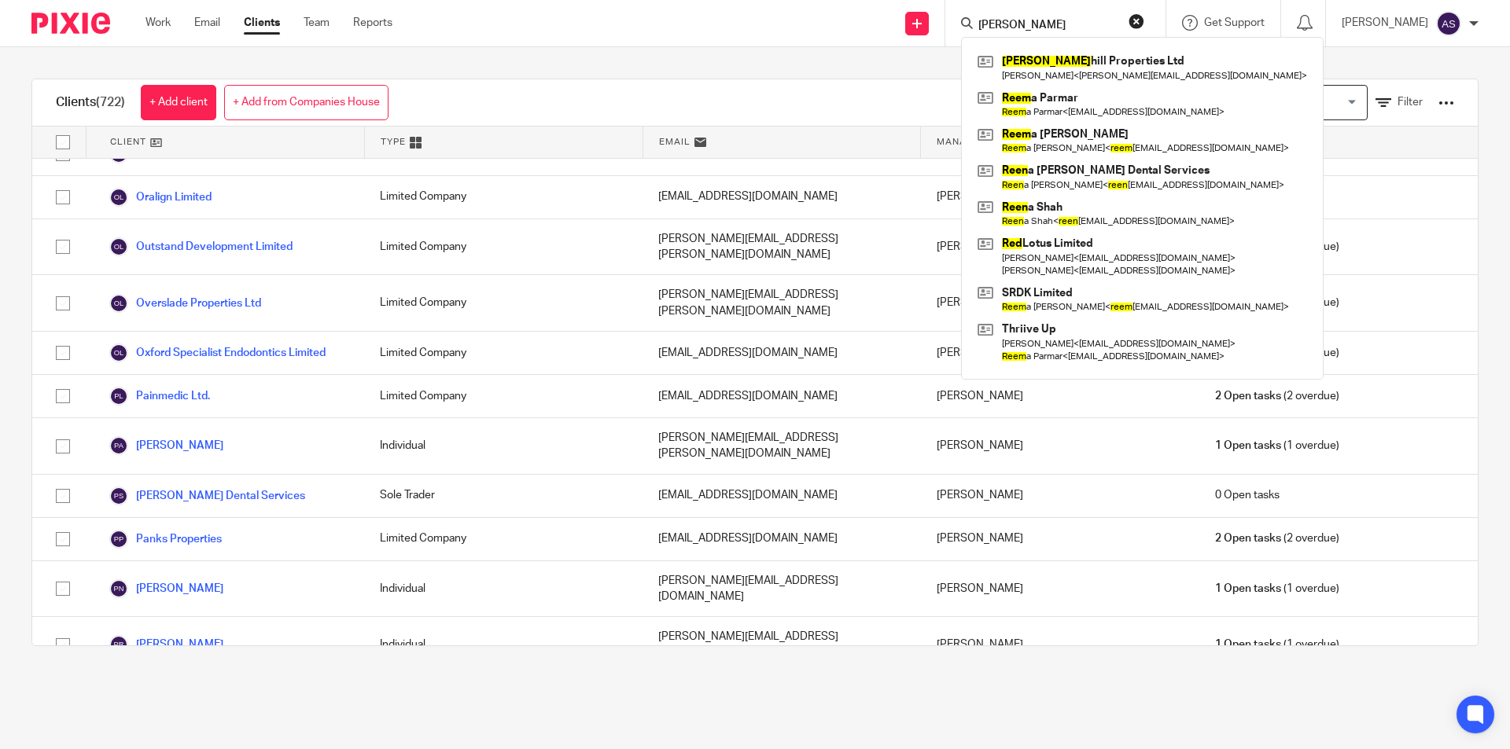
scroll to position [21938, 0]
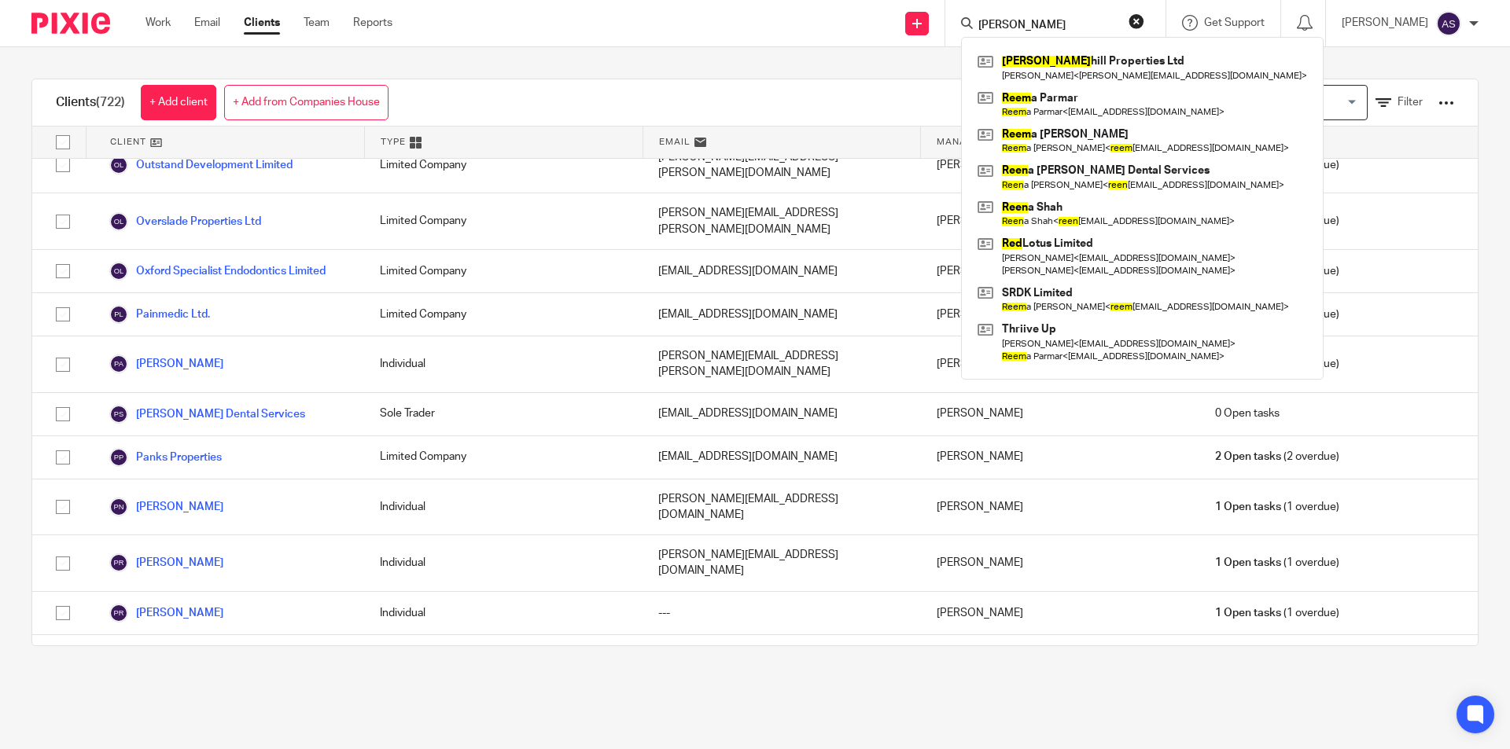
click at [641, 34] on div "Send new email Create task Add client Request signature reed Reed hill Properti…" at bounding box center [963, 23] width 1094 height 46
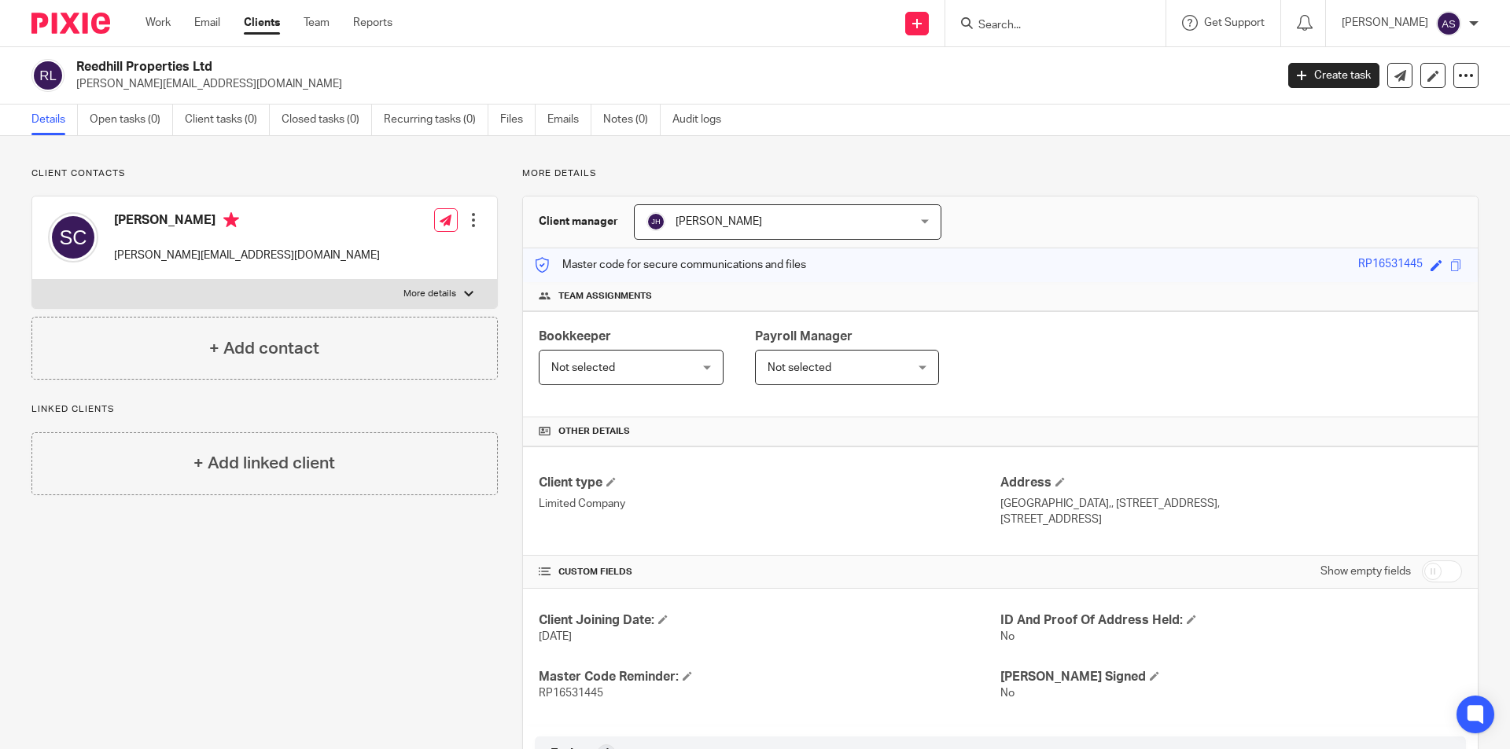
click at [1051, 28] on input "Search" at bounding box center [1048, 26] width 142 height 14
type input "E"
type input "SEC ACC"
click at [1073, 30] on input "SEC ACC" at bounding box center [1048, 26] width 142 height 14
type input "G"
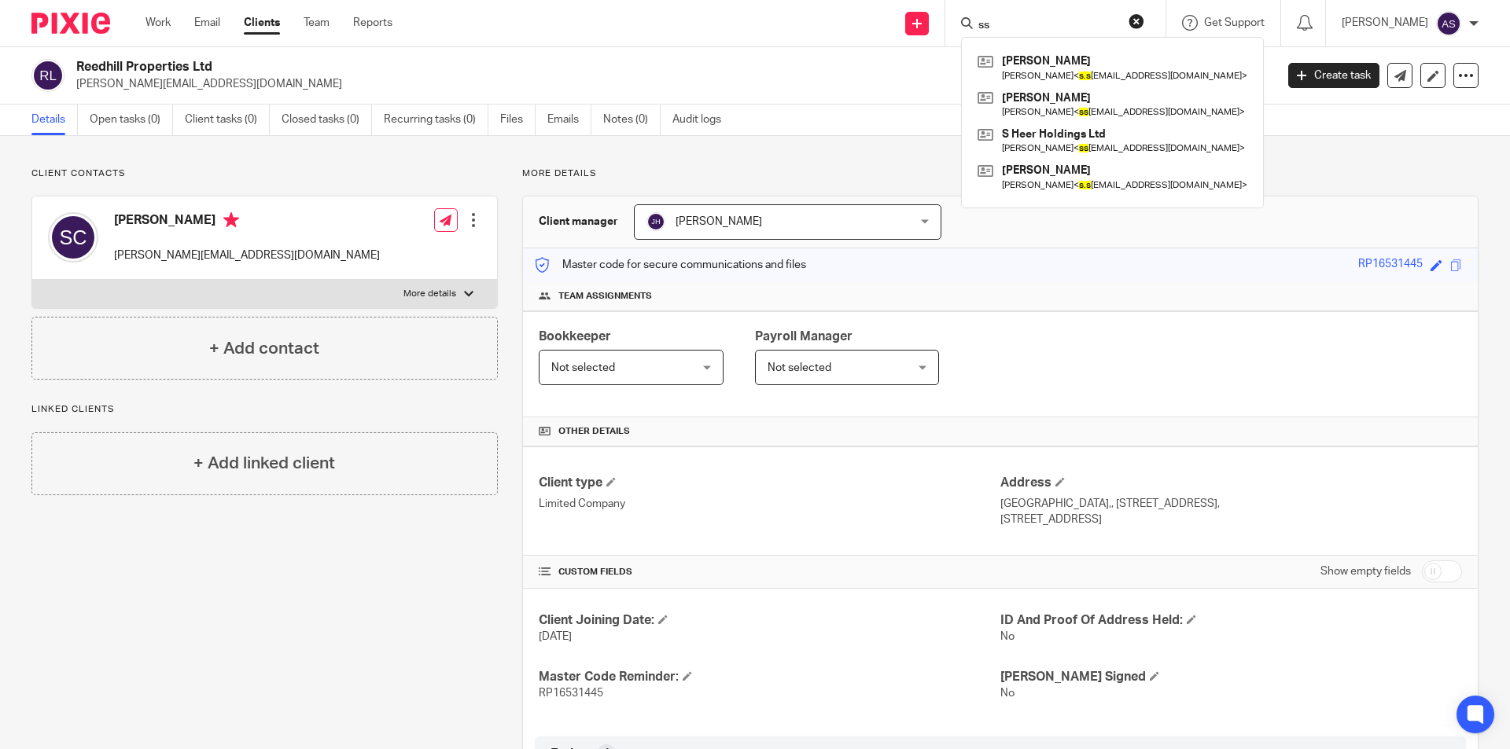
type input "s"
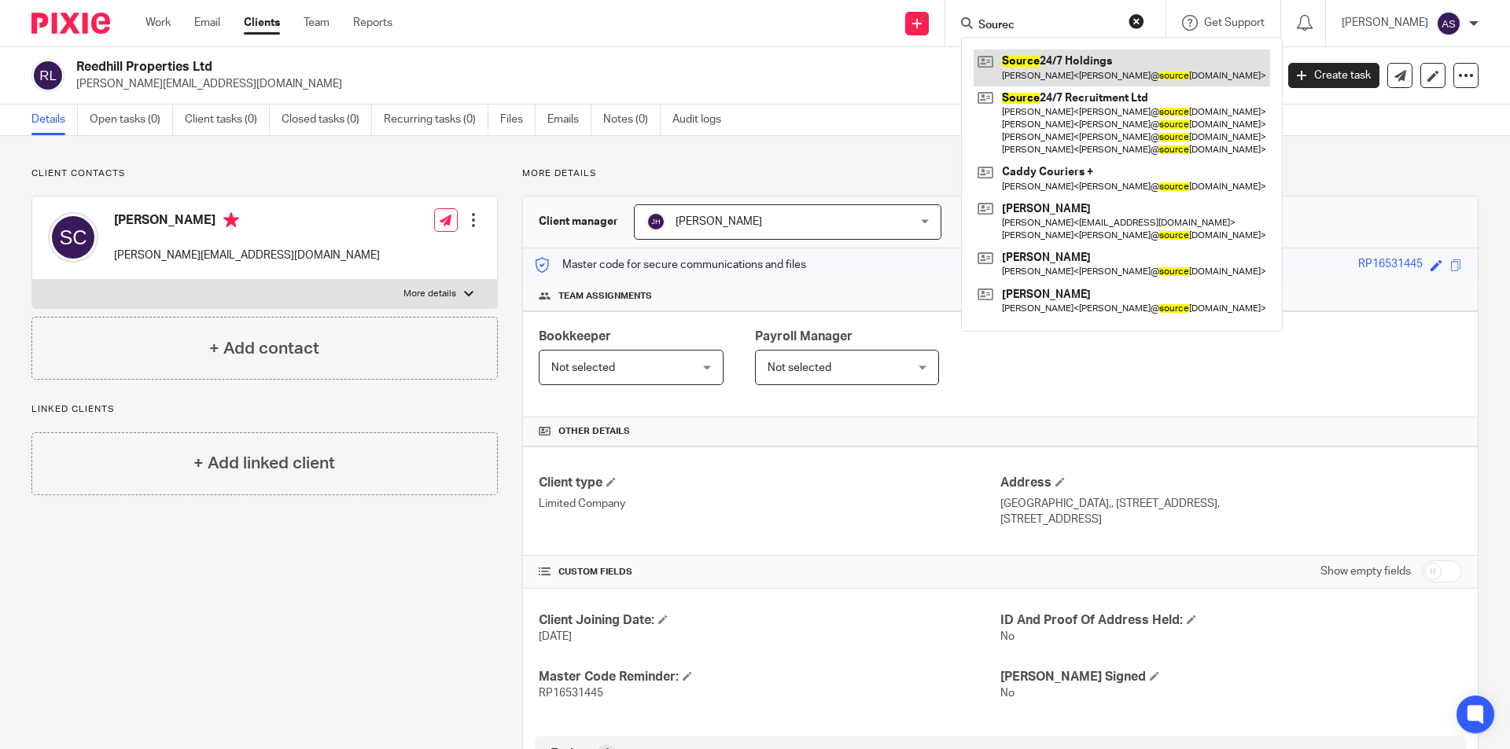
type input "Sourec"
click at [1072, 27] on input "Sourec" at bounding box center [1048, 26] width 142 height 14
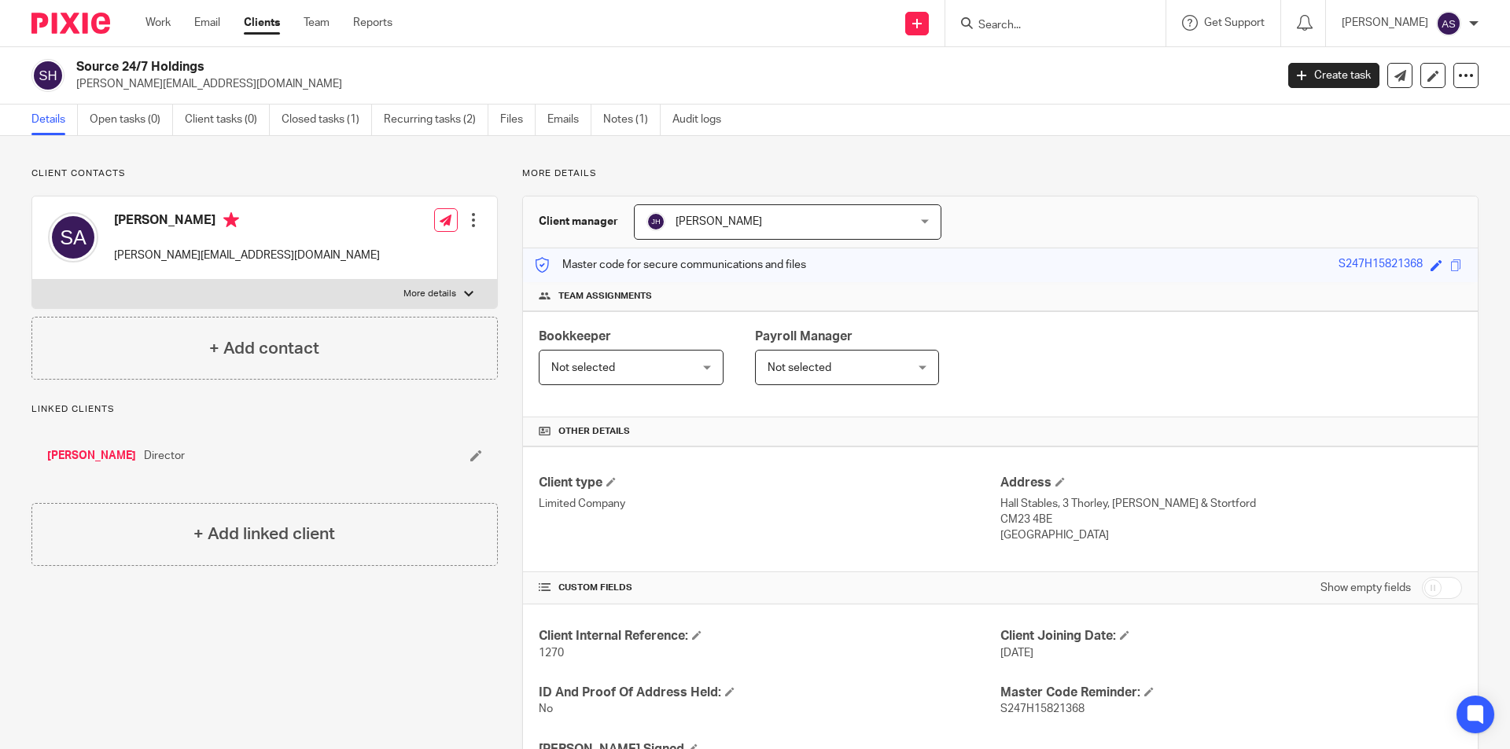
click at [451, 293] on p "More details" at bounding box center [429, 294] width 53 height 13
click at [32, 280] on input "More details" at bounding box center [31, 279] width 1 height 1
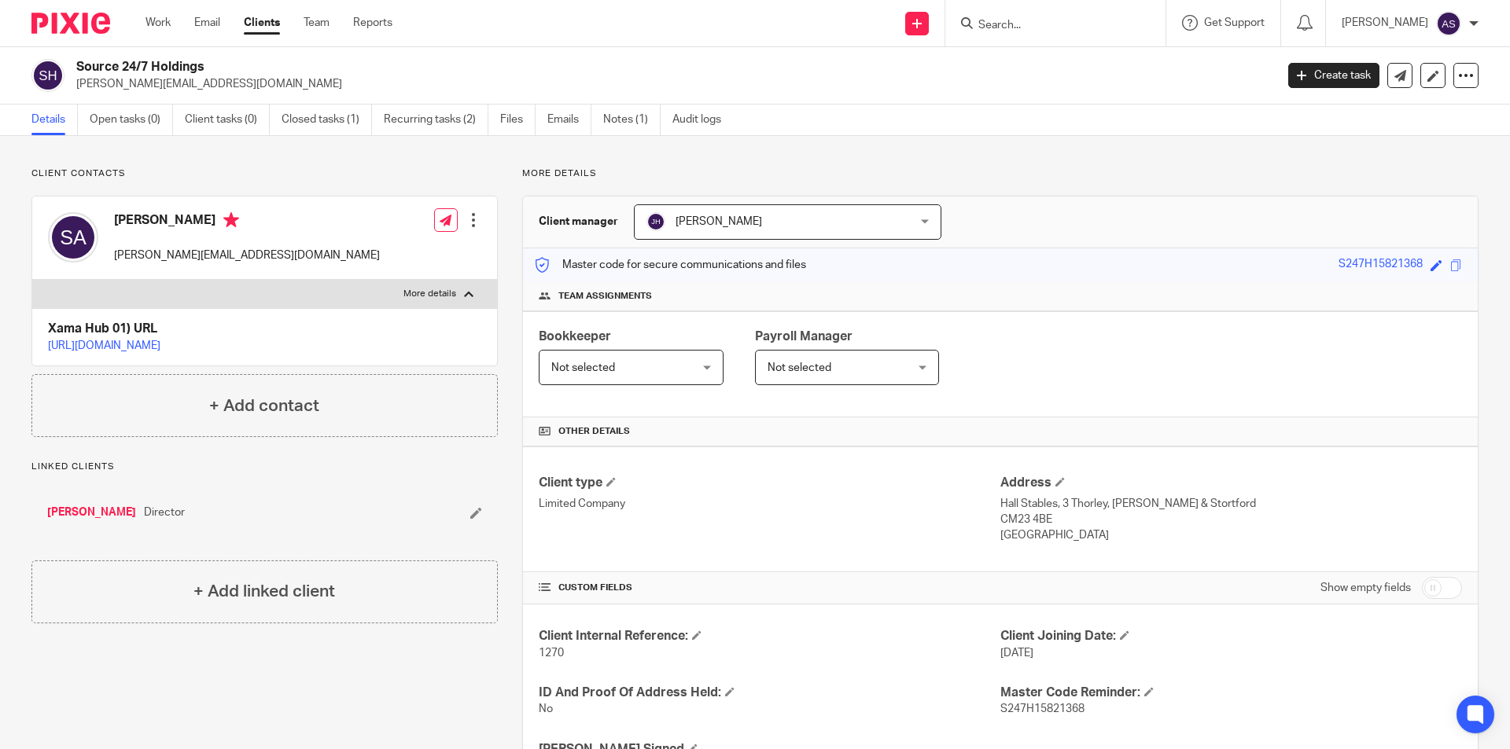
click at [450, 293] on p "More details" at bounding box center [429, 294] width 53 height 13
click at [32, 280] on input "More details" at bounding box center [31, 279] width 1 height 1
checkbox input "false"
